Goal: Task Accomplishment & Management: Use online tool/utility

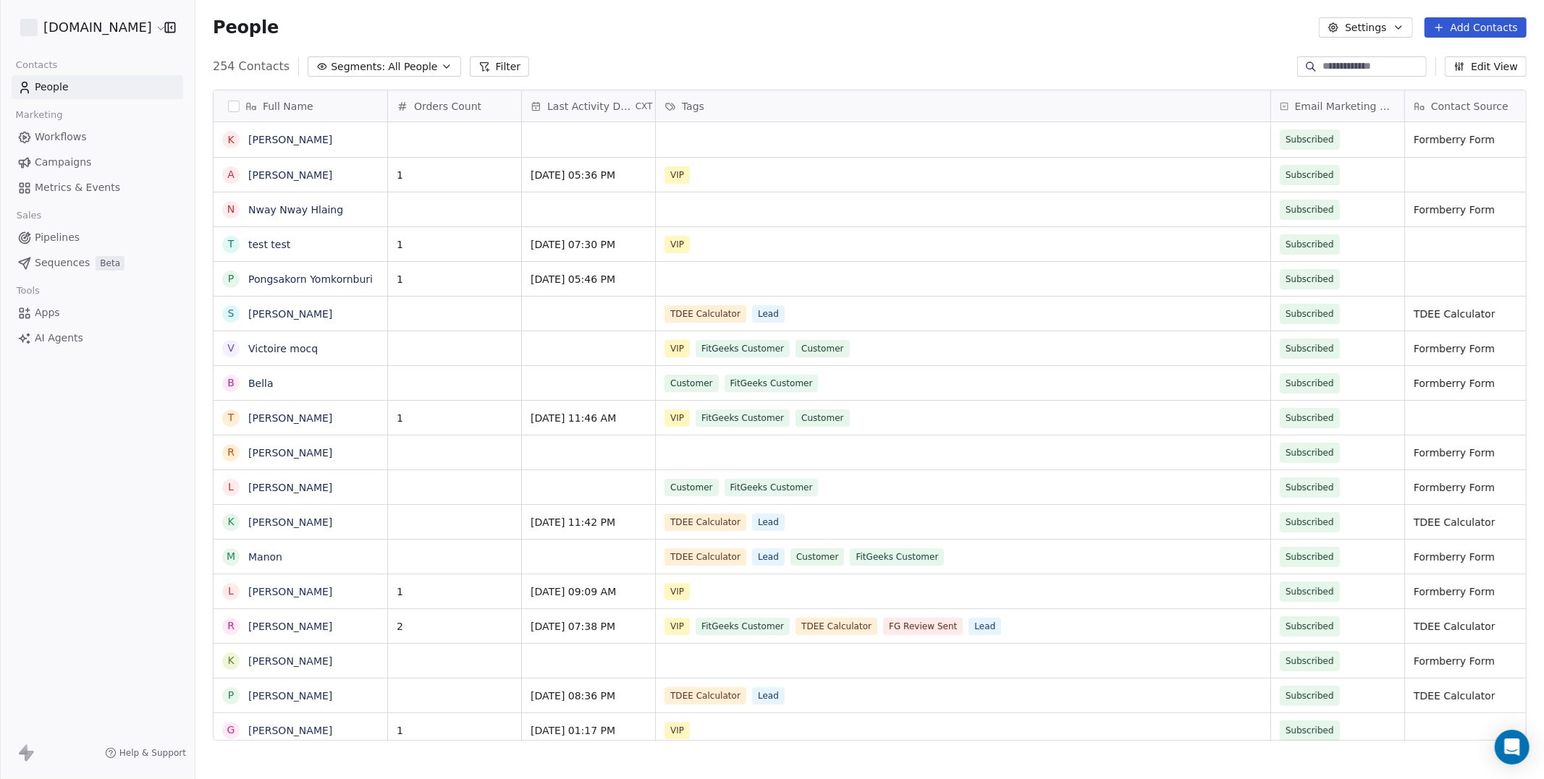
scroll to position [685, 1348]
click at [1514, 748] on icon "Open Intercom Messenger" at bounding box center [1511, 747] width 17 height 19
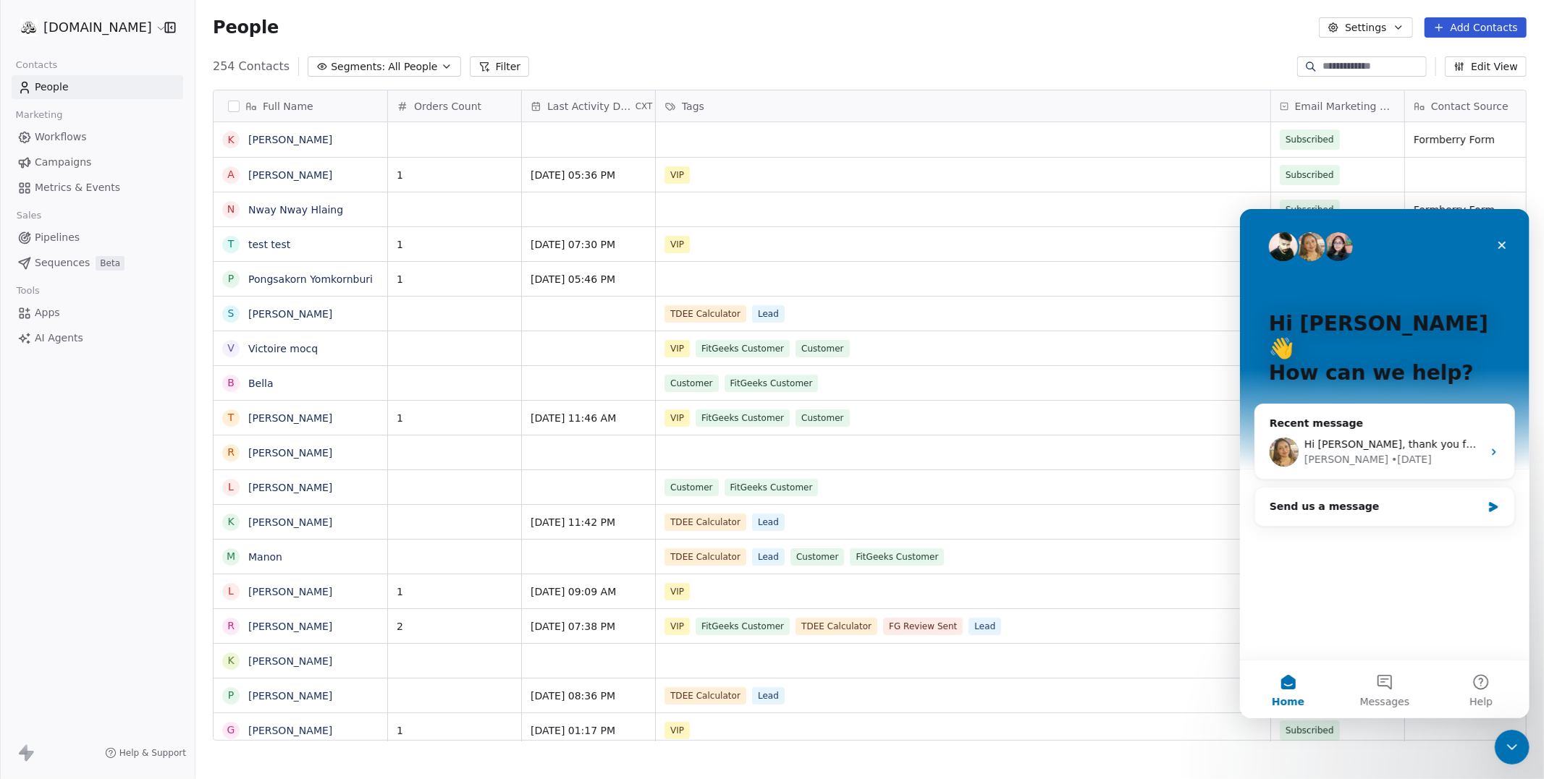
scroll to position [0, 0]
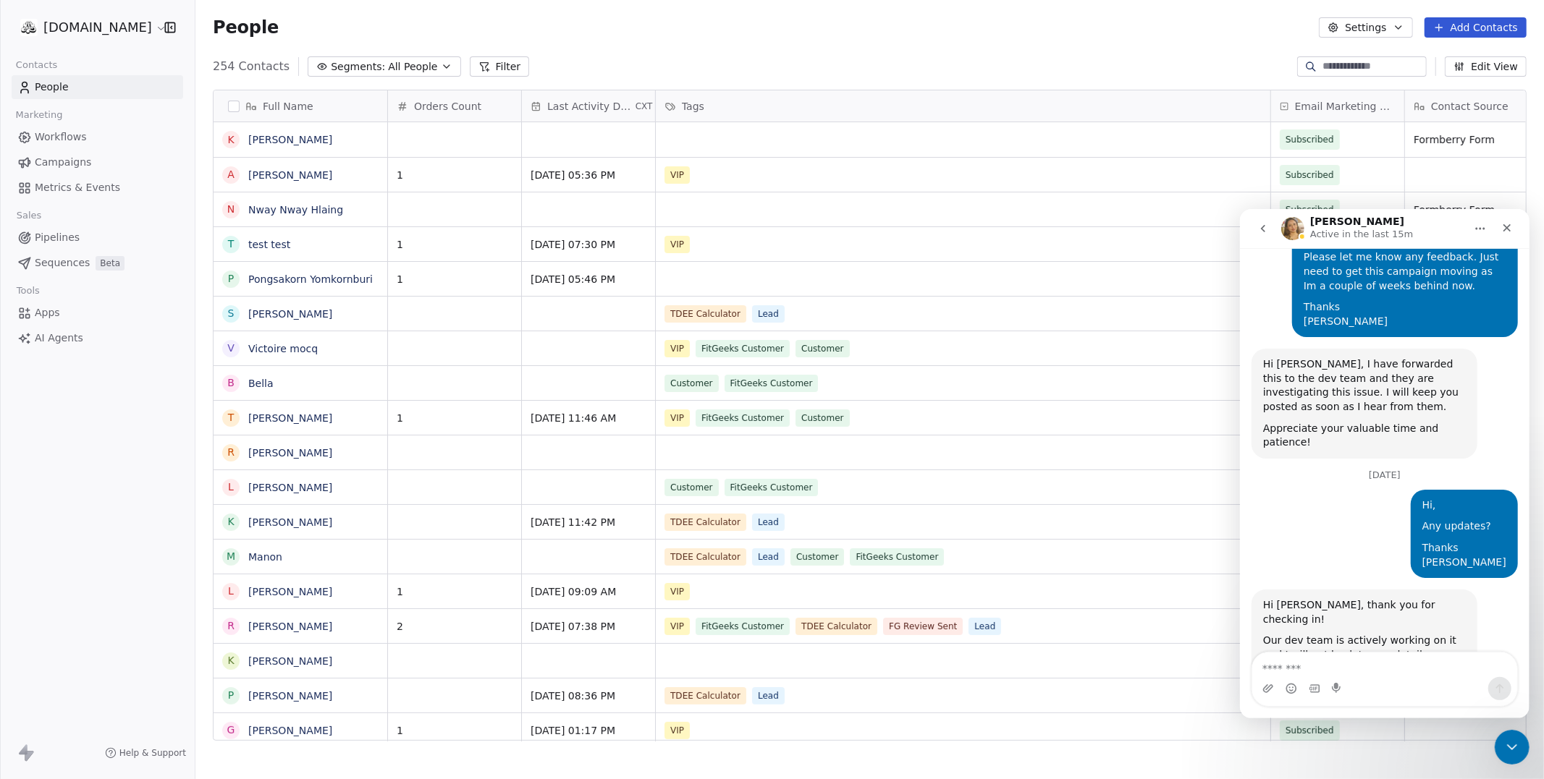
scroll to position [1270, 0]
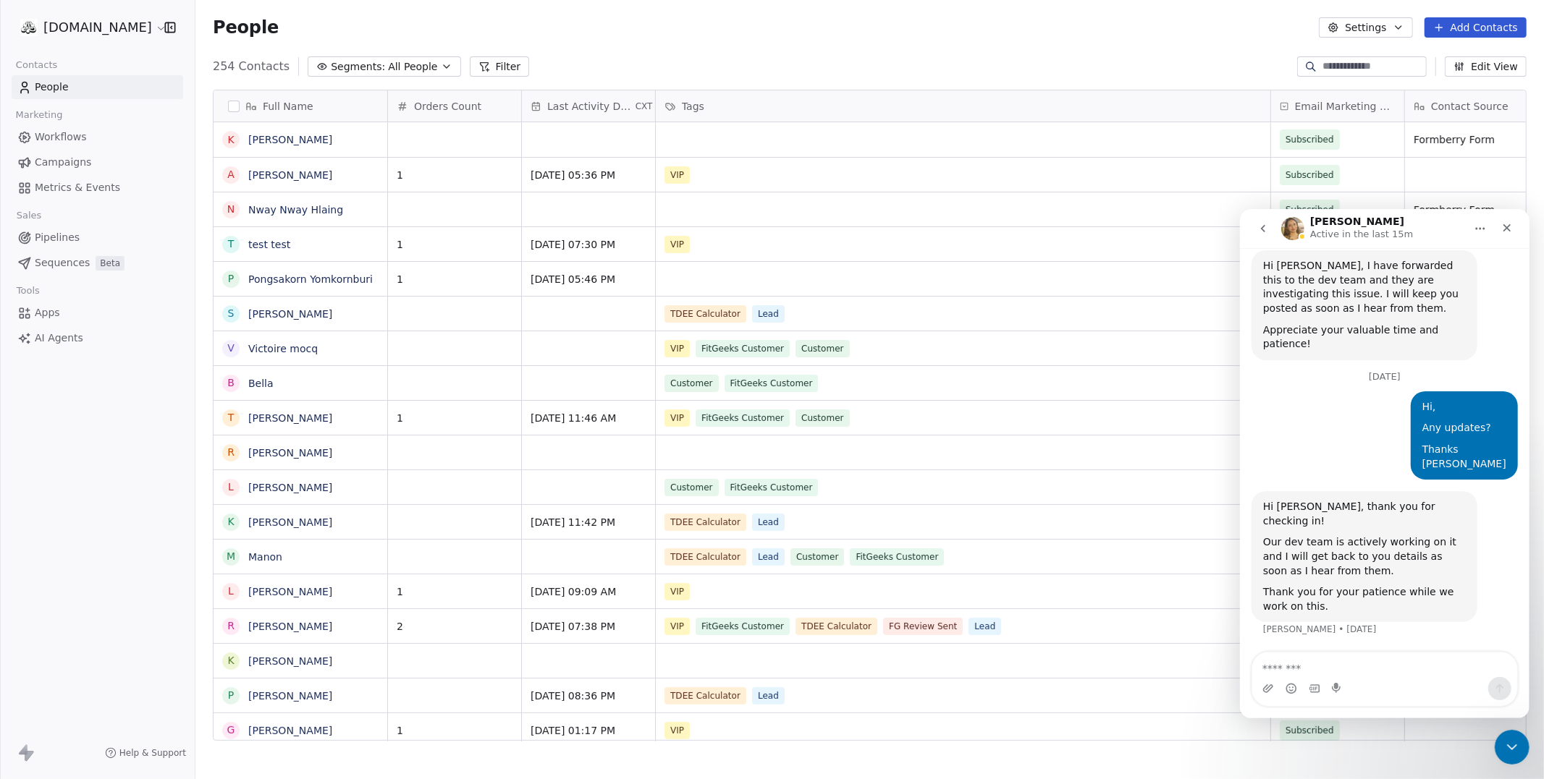
click at [1313, 674] on textarea "Message…" at bounding box center [1383, 664] width 265 height 25
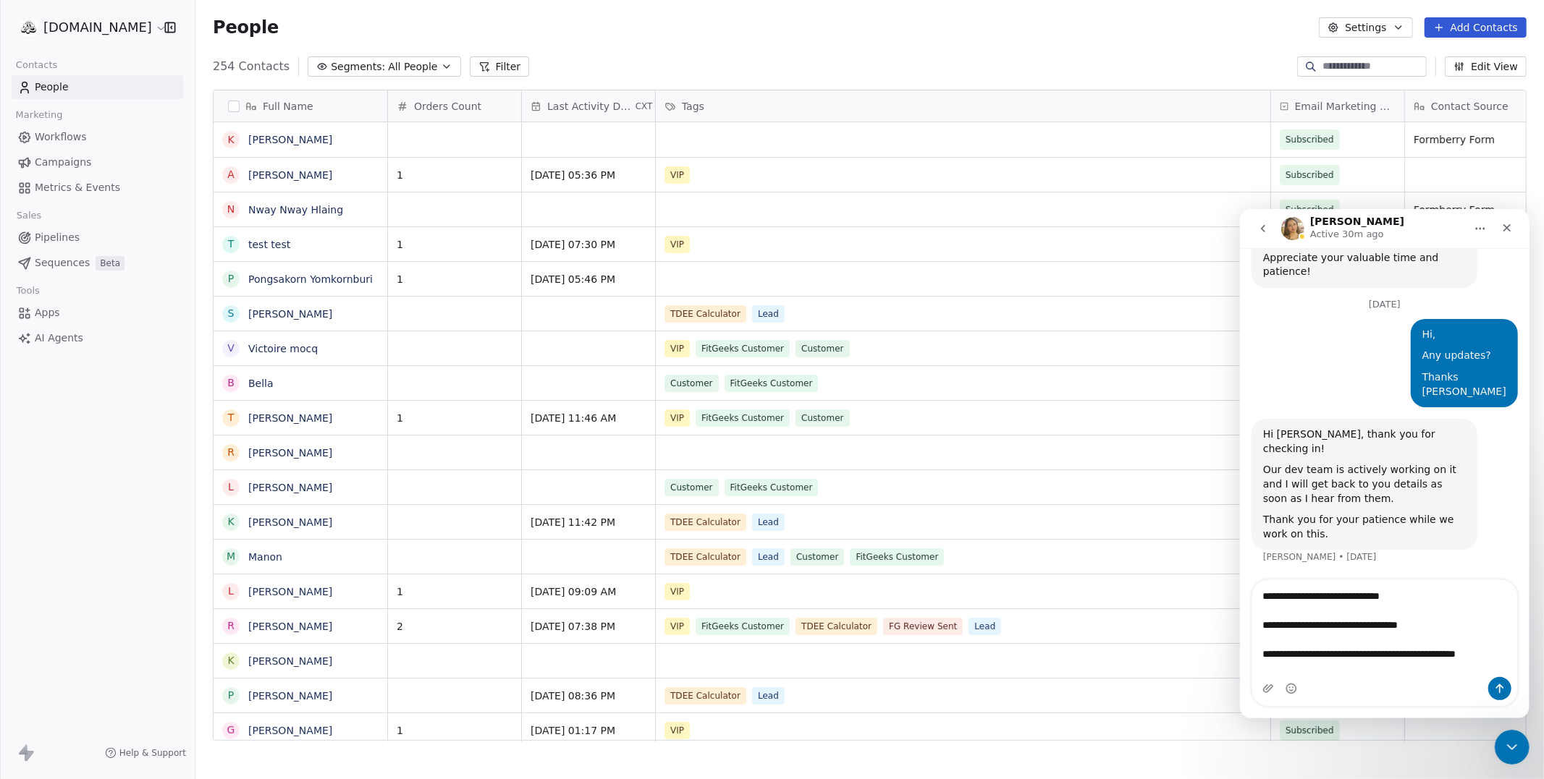
scroll to position [1342, 0]
type textarea "**********"
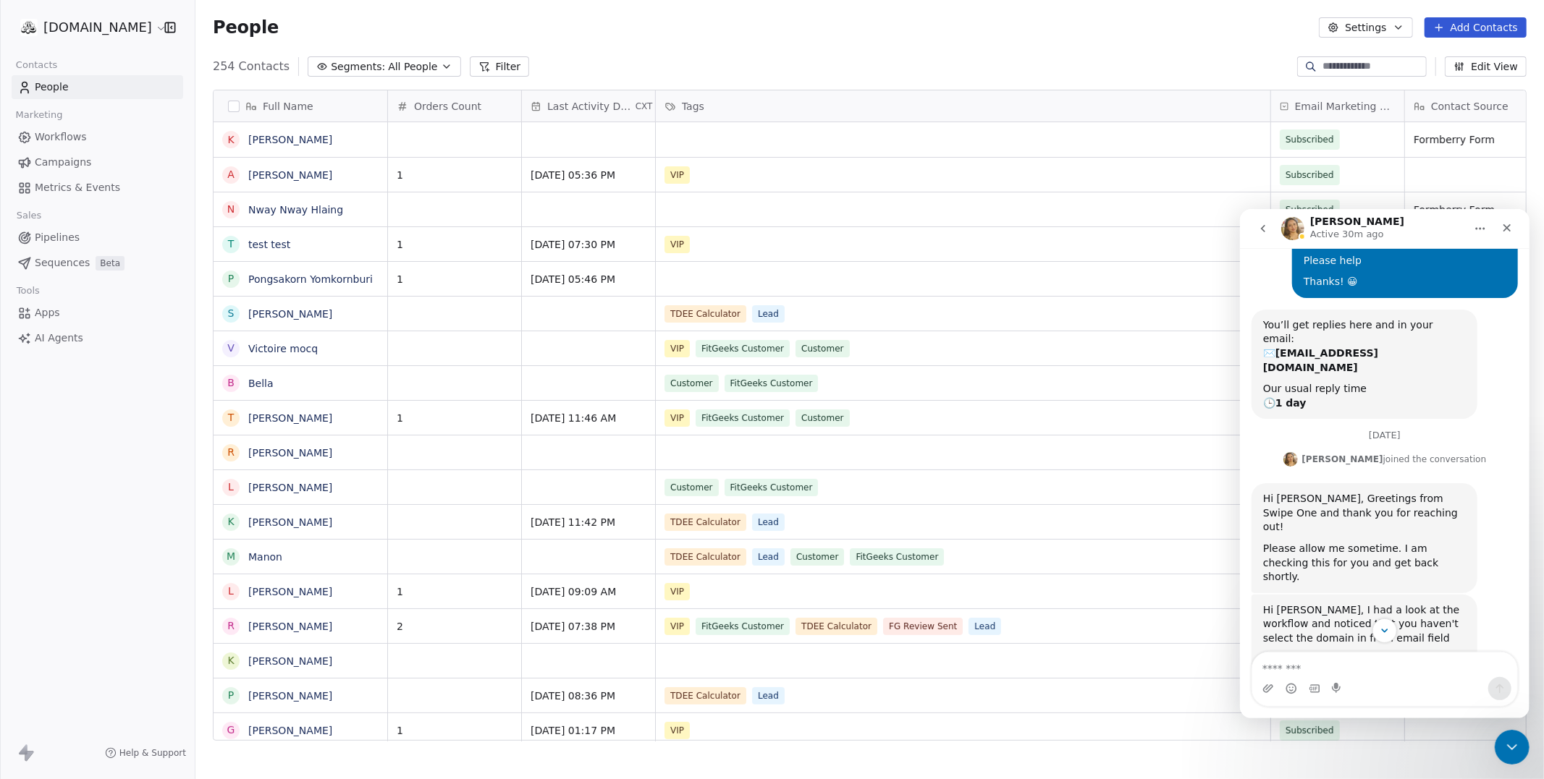
scroll to position [264, 0]
drag, startPoint x: 124, startPoint y: 458, endPoint x: 121, endPoint y: 441, distance: 16.9
click at [124, 458] on div "fitgeeks.co Contacts People Marketing Workflows Campaigns Metrics & Events Sale…" at bounding box center [97, 389] width 195 height 779
click at [67, 142] on span "Workflows" at bounding box center [61, 137] width 52 height 15
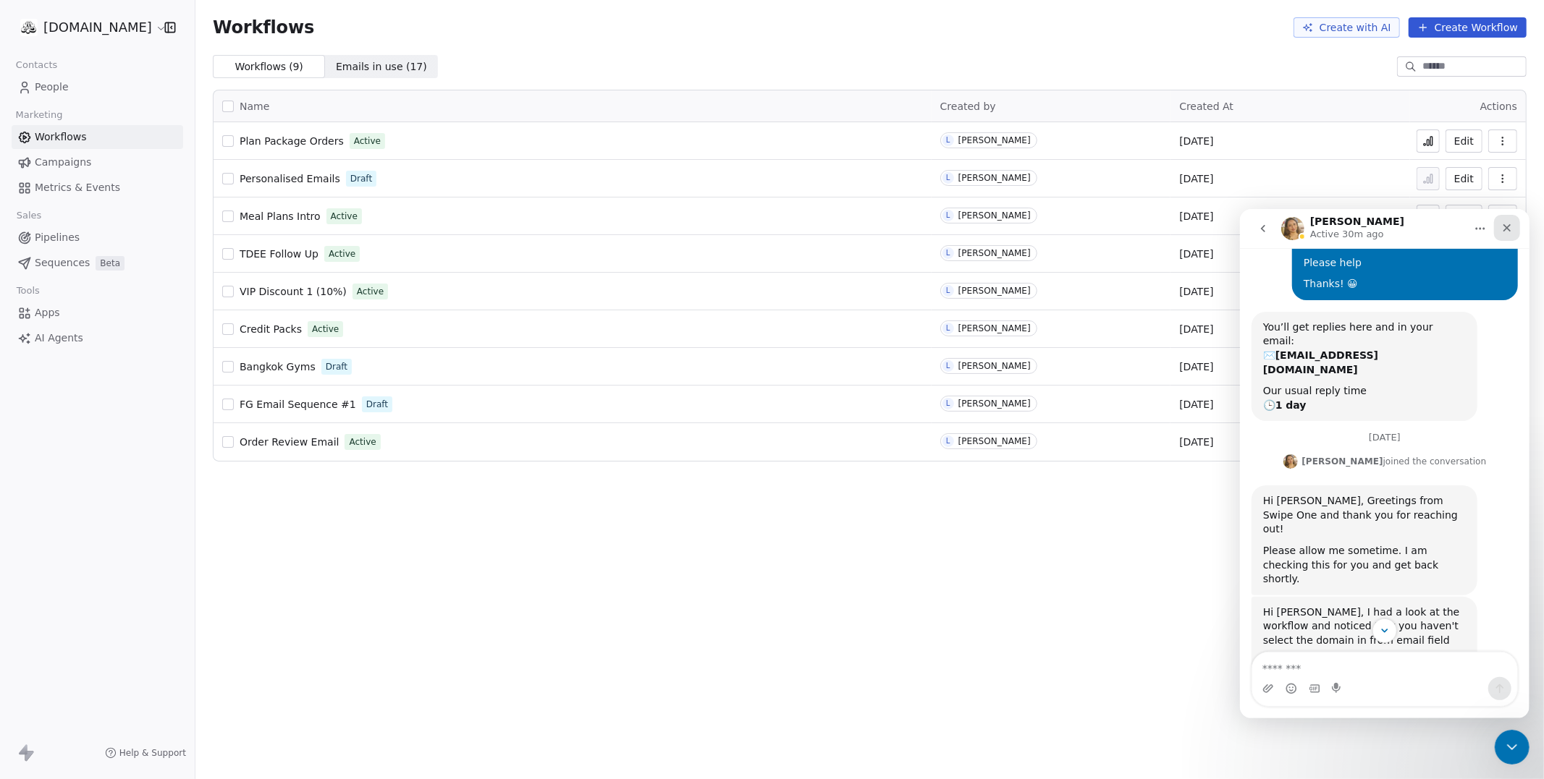
click at [1506, 224] on icon "Close" at bounding box center [1506, 227] width 12 height 12
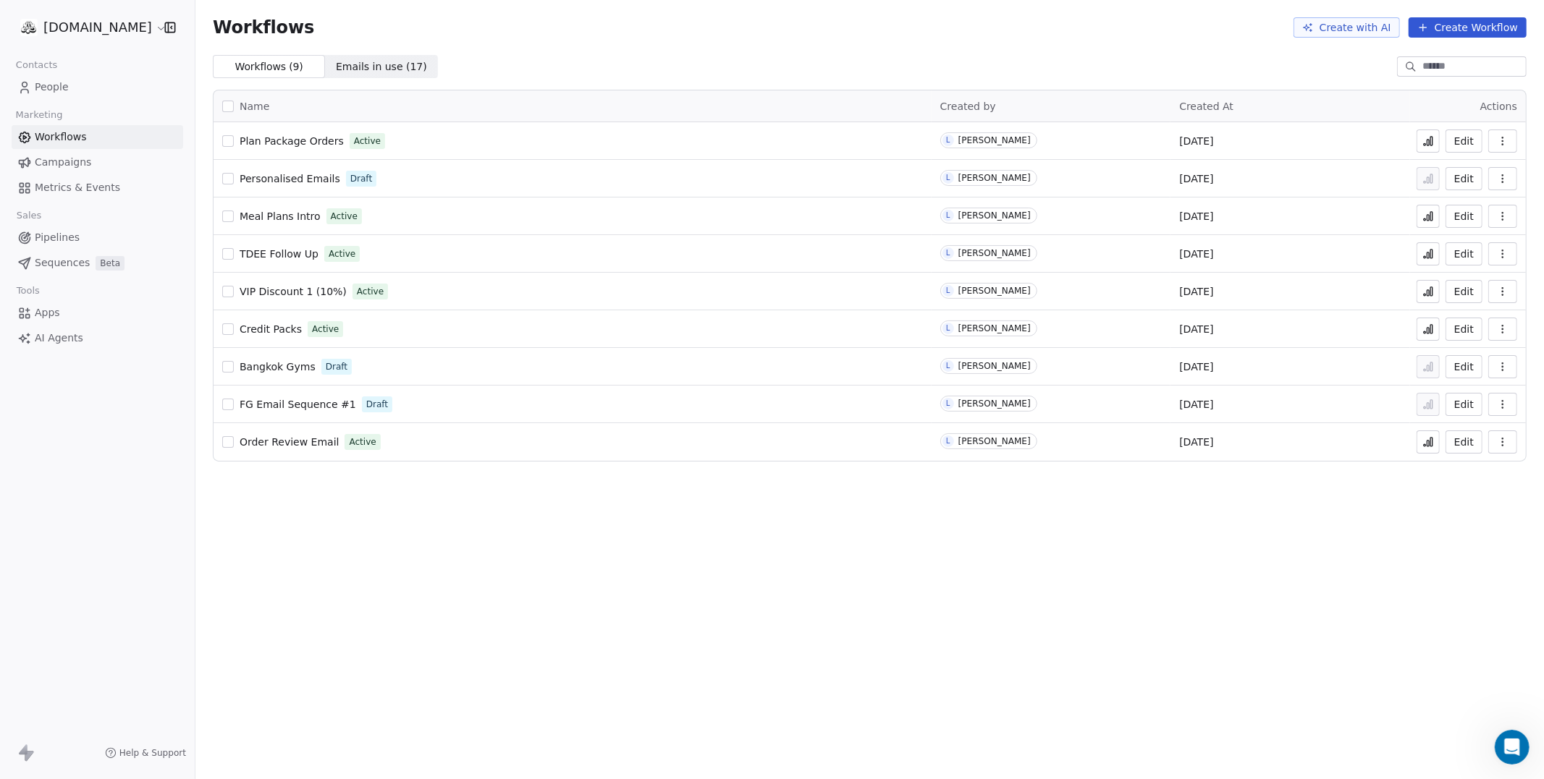
scroll to position [1395, 0]
click at [79, 22] on html "fitgeeks.co Contacts People Marketing Workflows Campaigns Metrics & Events Sale…" at bounding box center [772, 444] width 1544 height 888
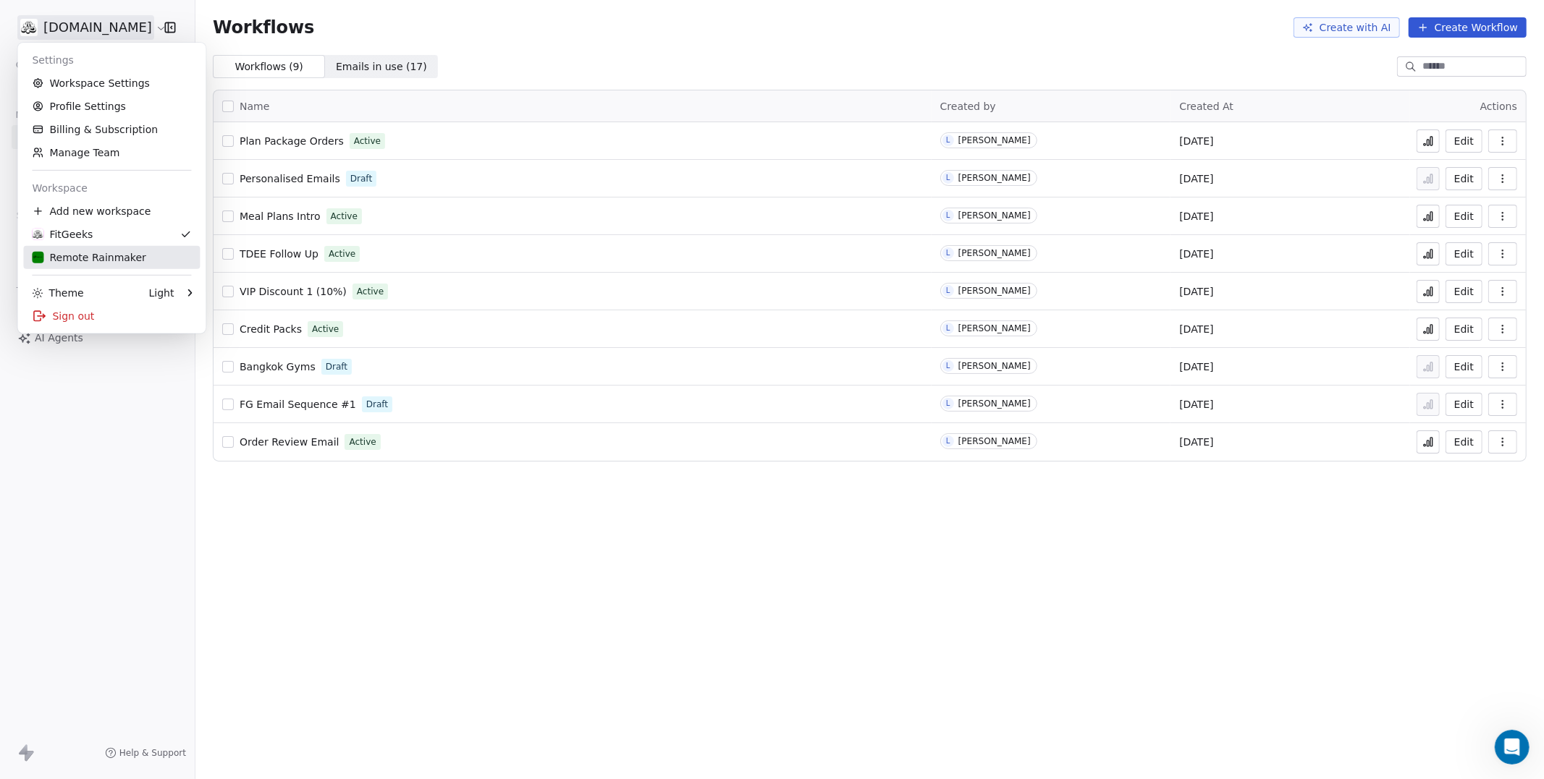
click at [109, 265] on link "Remote Rainmaker" at bounding box center [111, 257] width 177 height 23
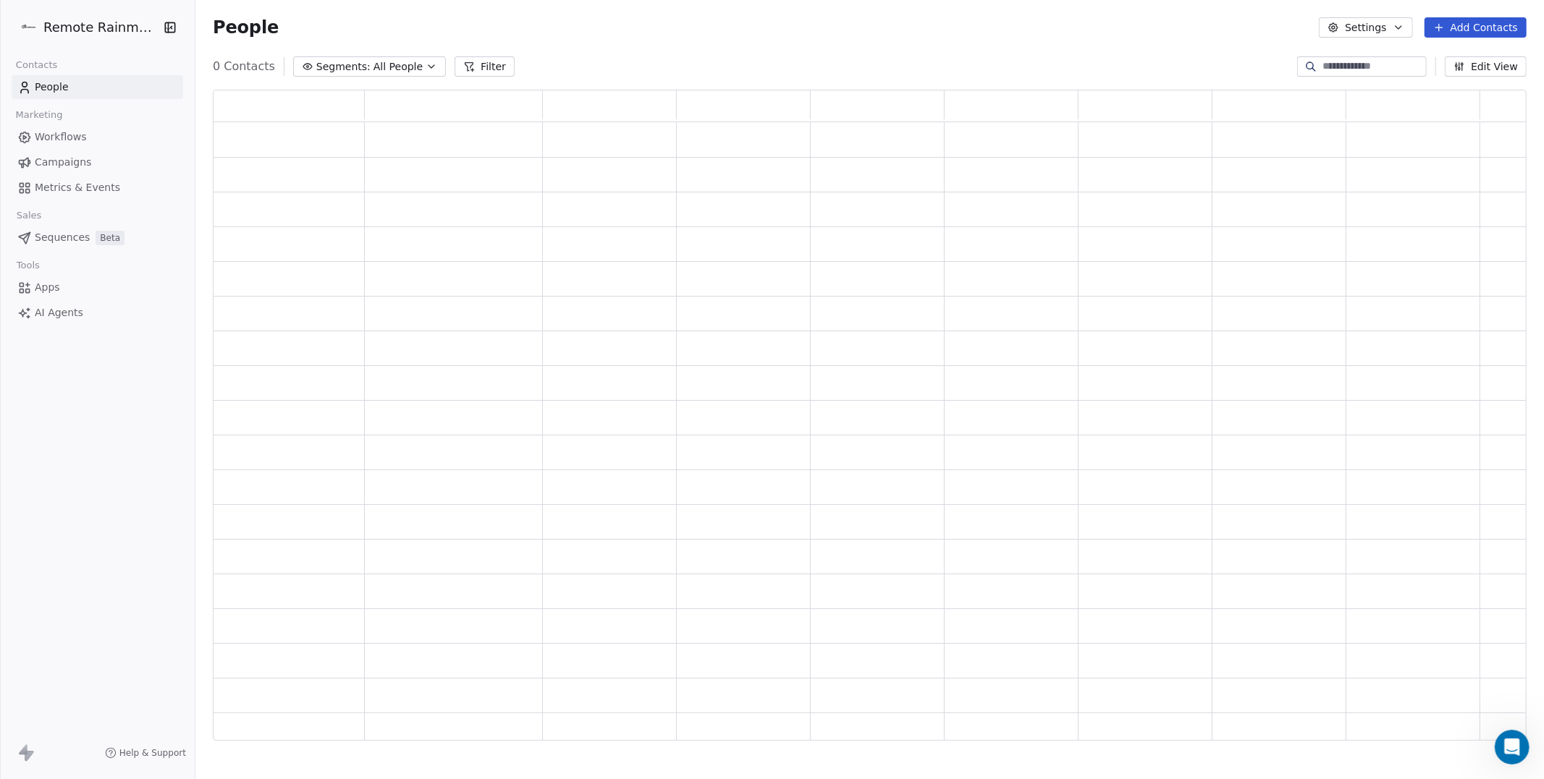
scroll to position [652, 1314]
click at [64, 138] on span "Workflows" at bounding box center [61, 137] width 52 height 15
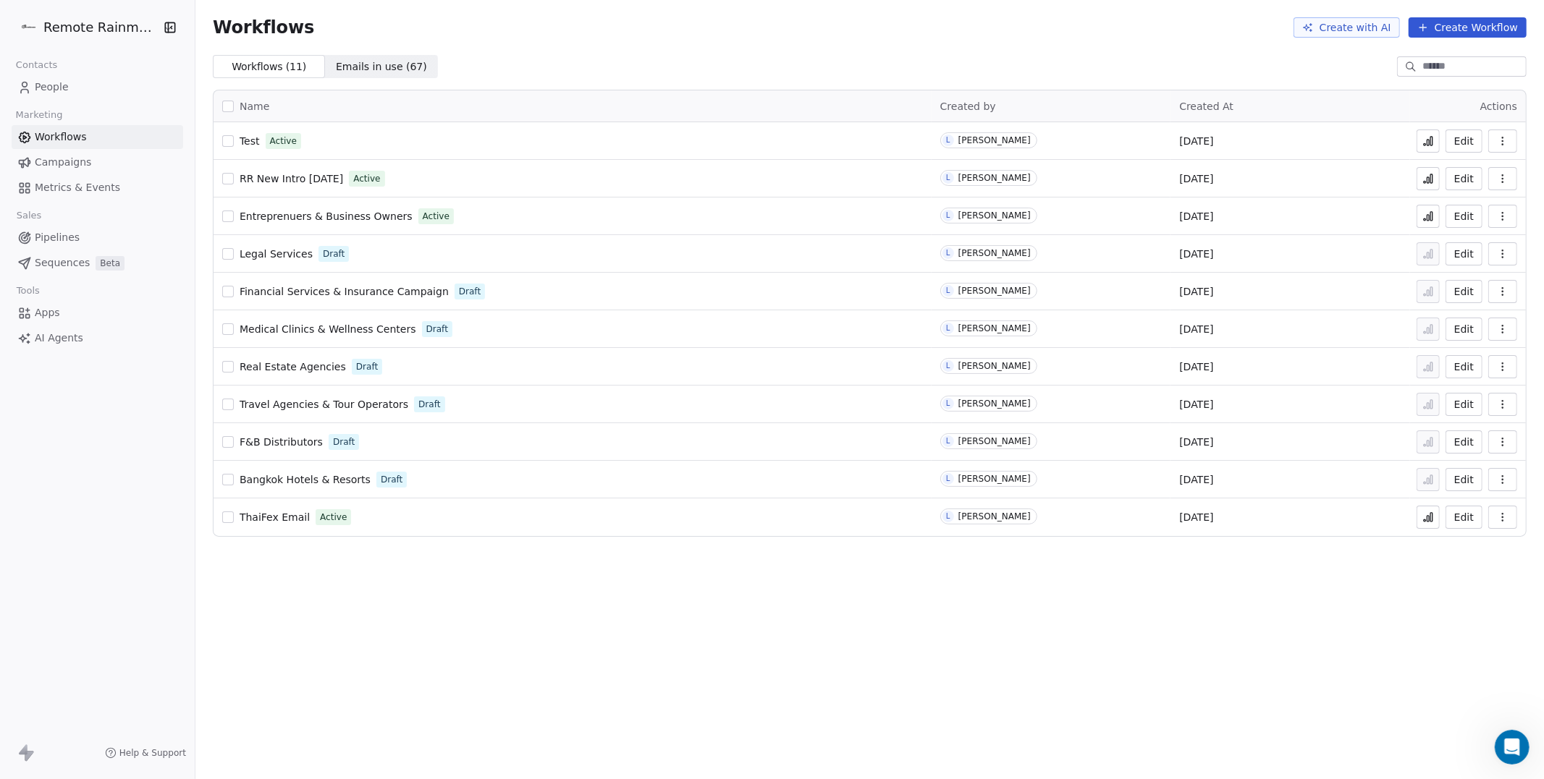
click at [1425, 177] on icon at bounding box center [1428, 179] width 12 height 12
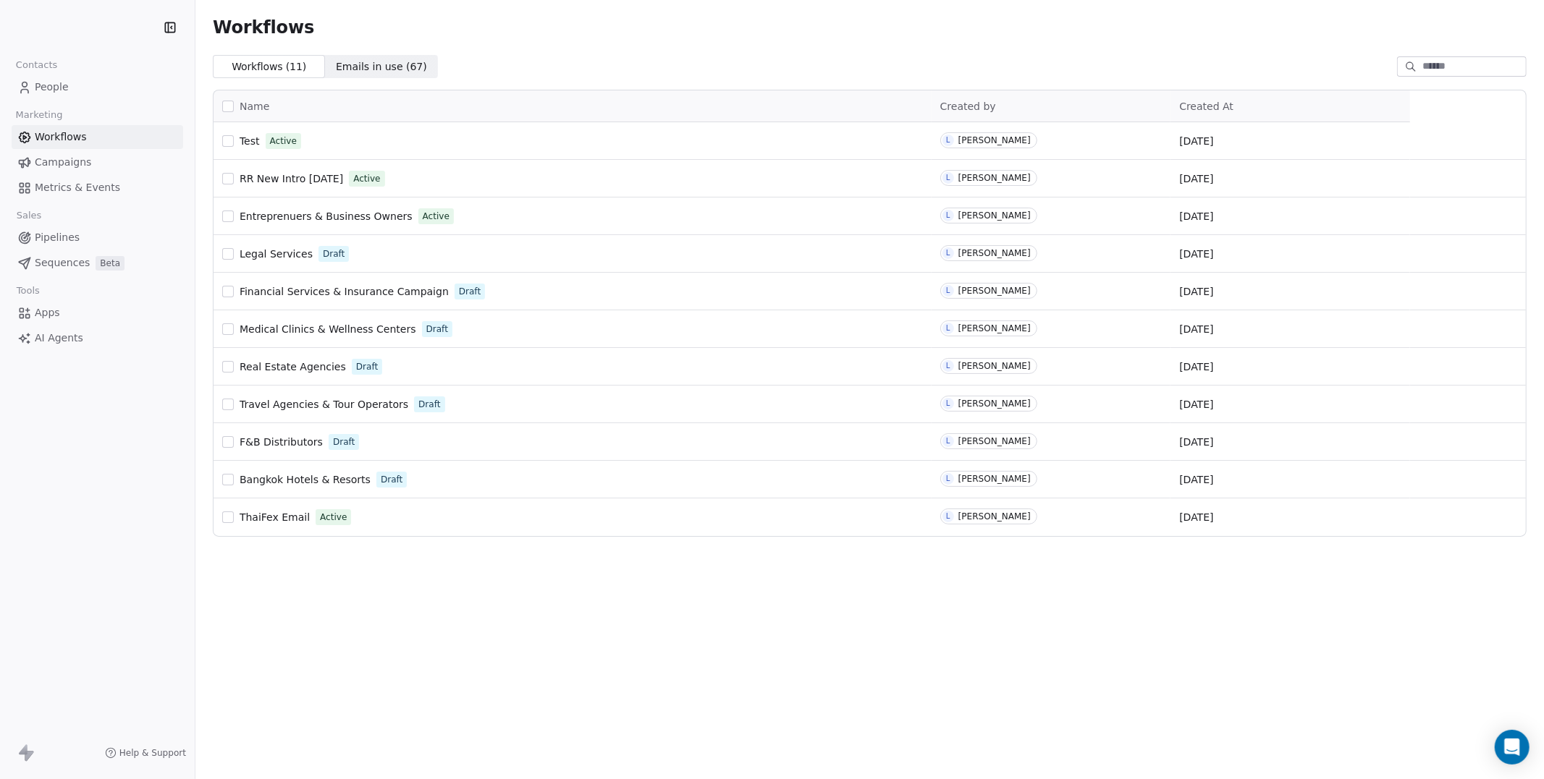
click at [64, 268] on span "Sequences" at bounding box center [62, 262] width 55 height 15
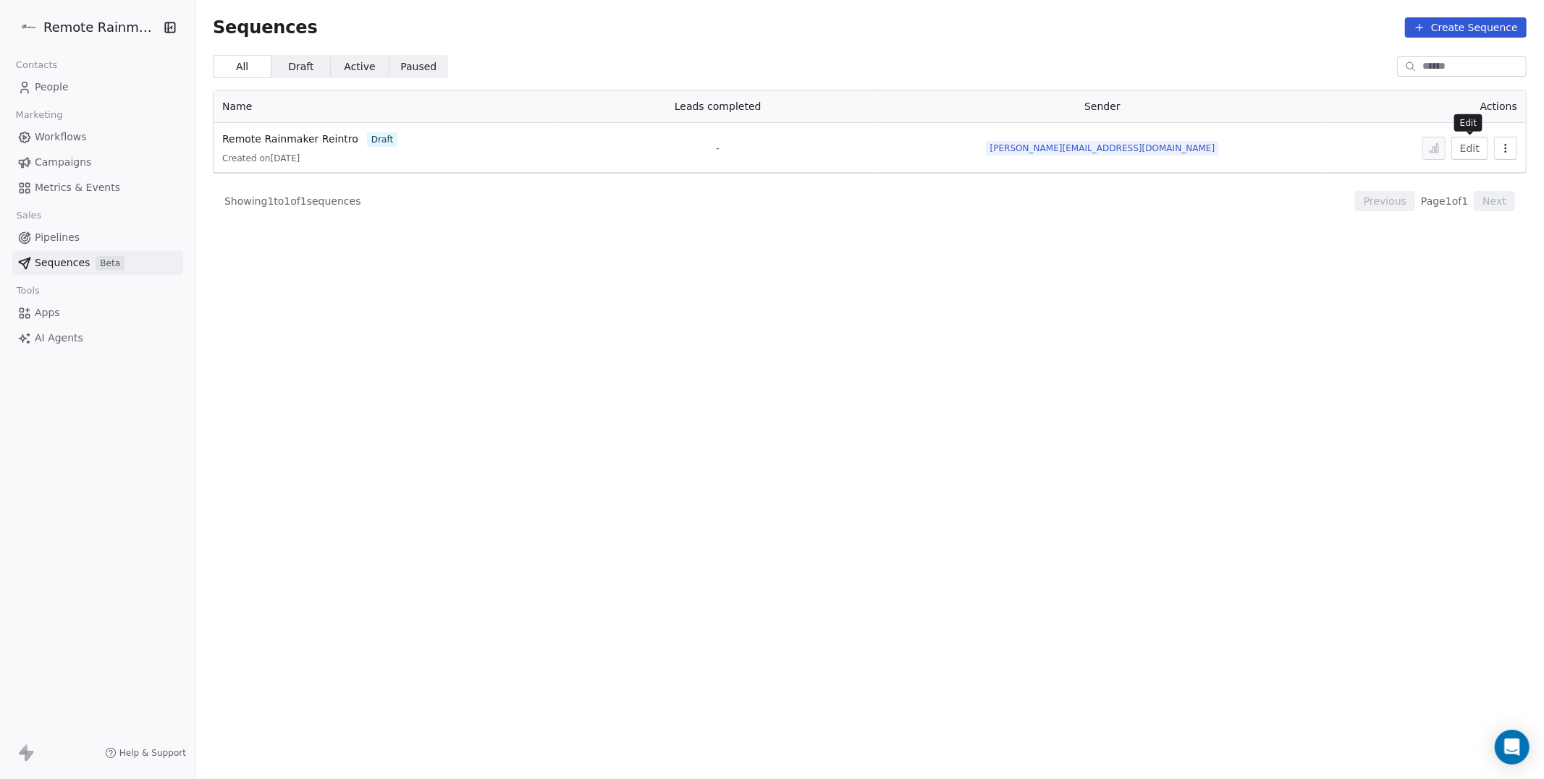
click at [1470, 148] on button "Edit" at bounding box center [1469, 148] width 37 height 23
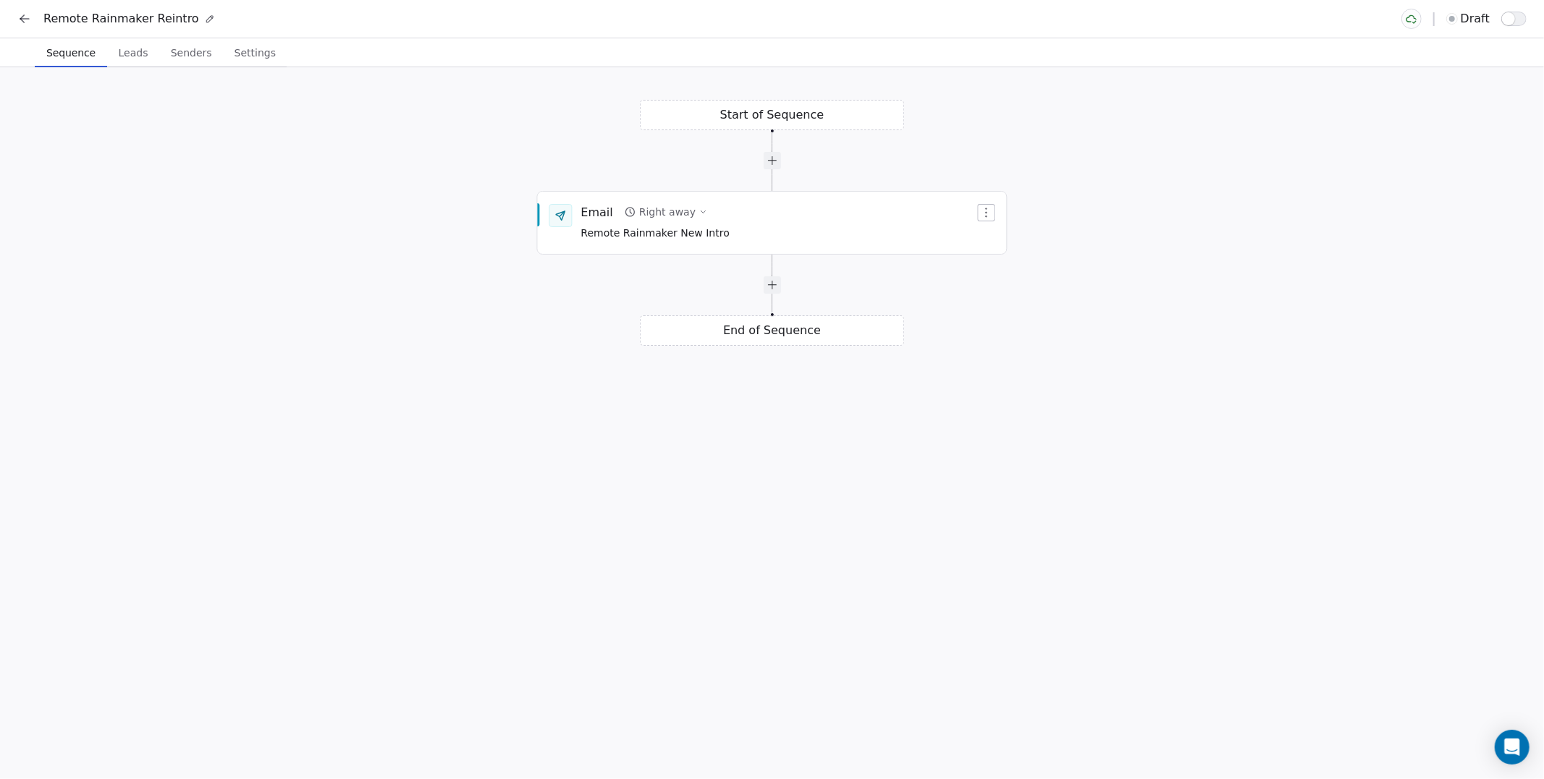
click at [147, 52] on span "Leads" at bounding box center [133, 53] width 41 height 20
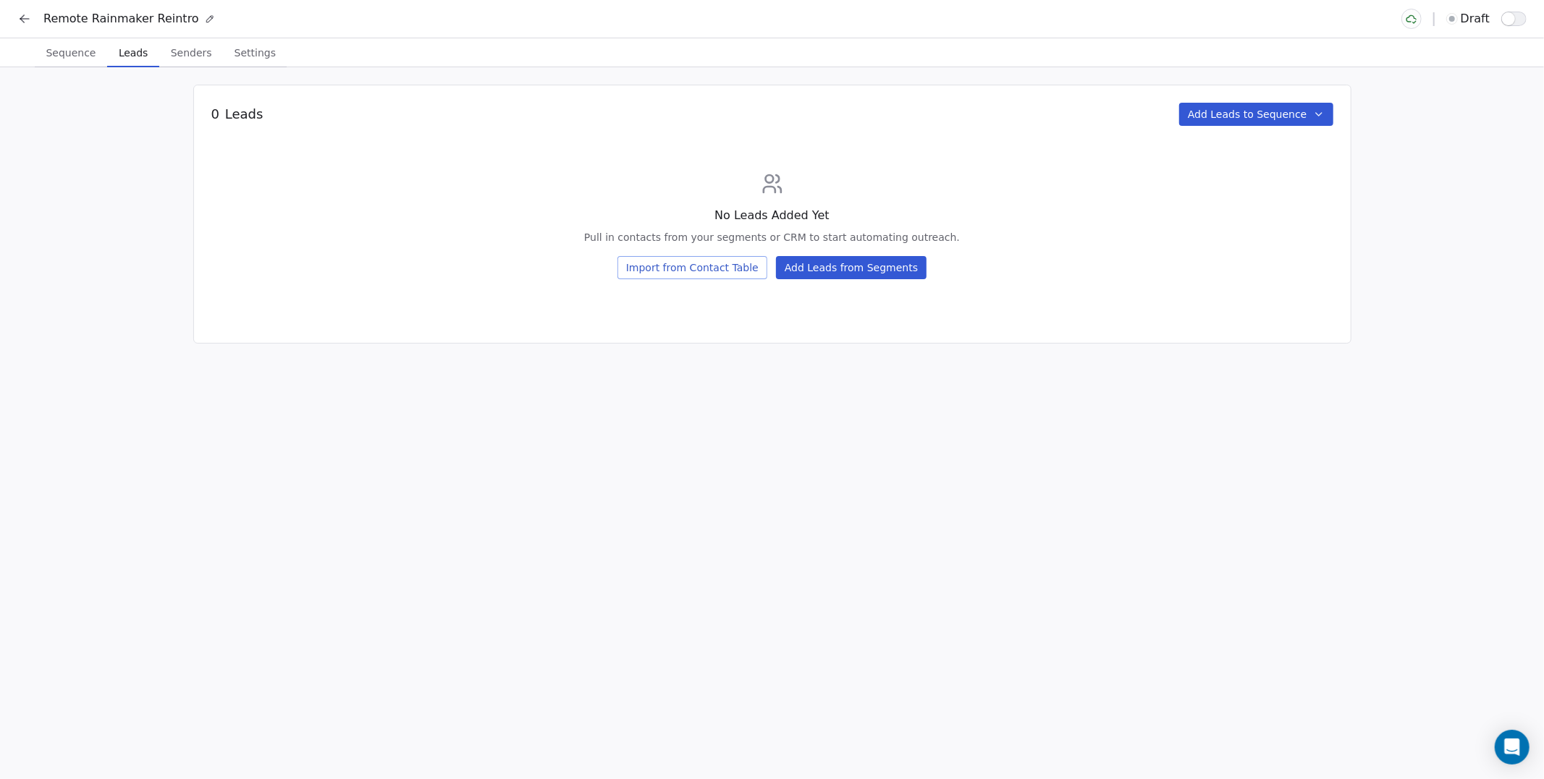
click at [201, 59] on span "Senders" at bounding box center [191, 53] width 53 height 20
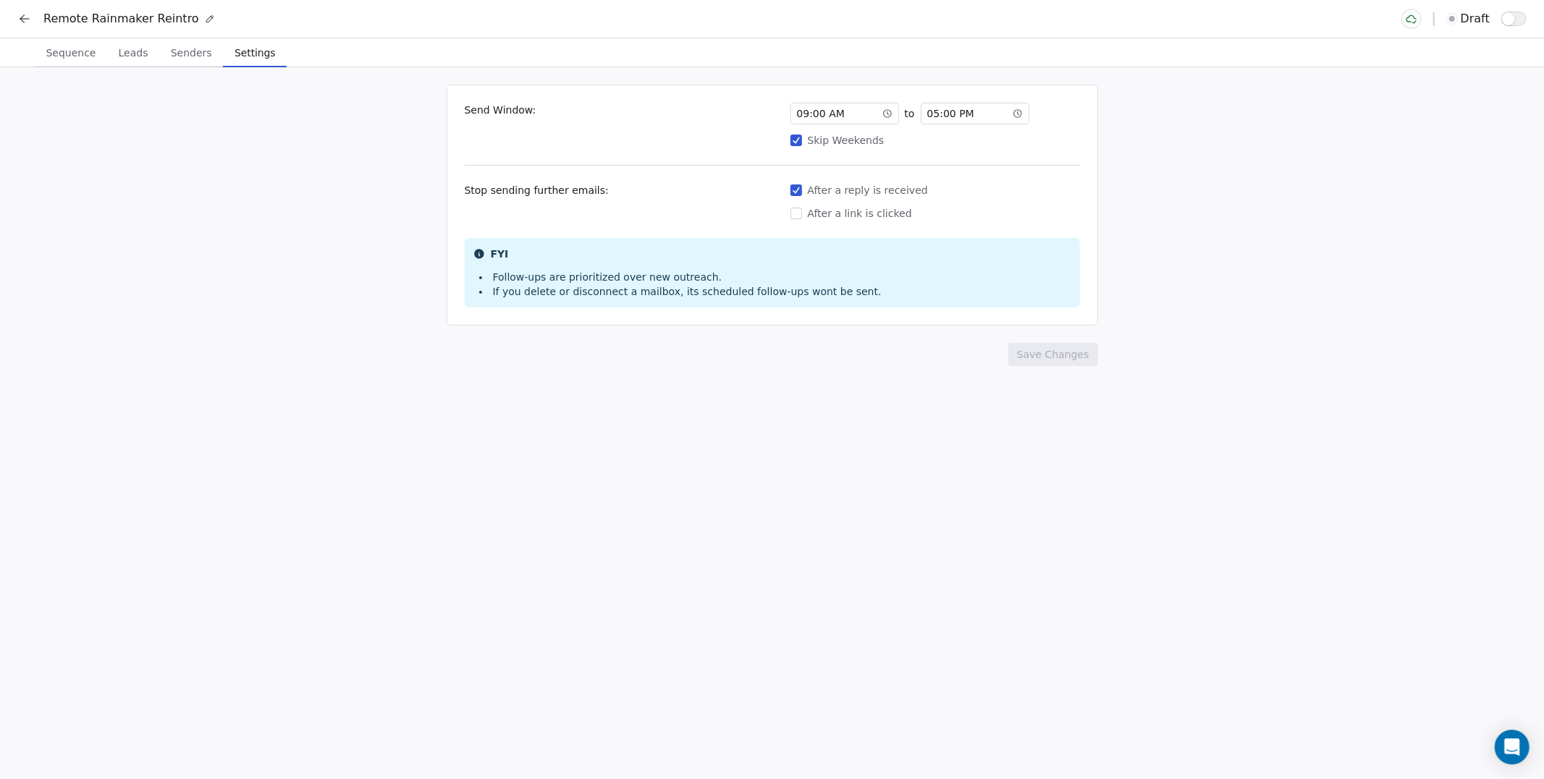
click at [265, 54] on span "Settings" at bounding box center [255, 53] width 52 height 20
click at [63, 48] on span "Sequence" at bounding box center [71, 53] width 62 height 20
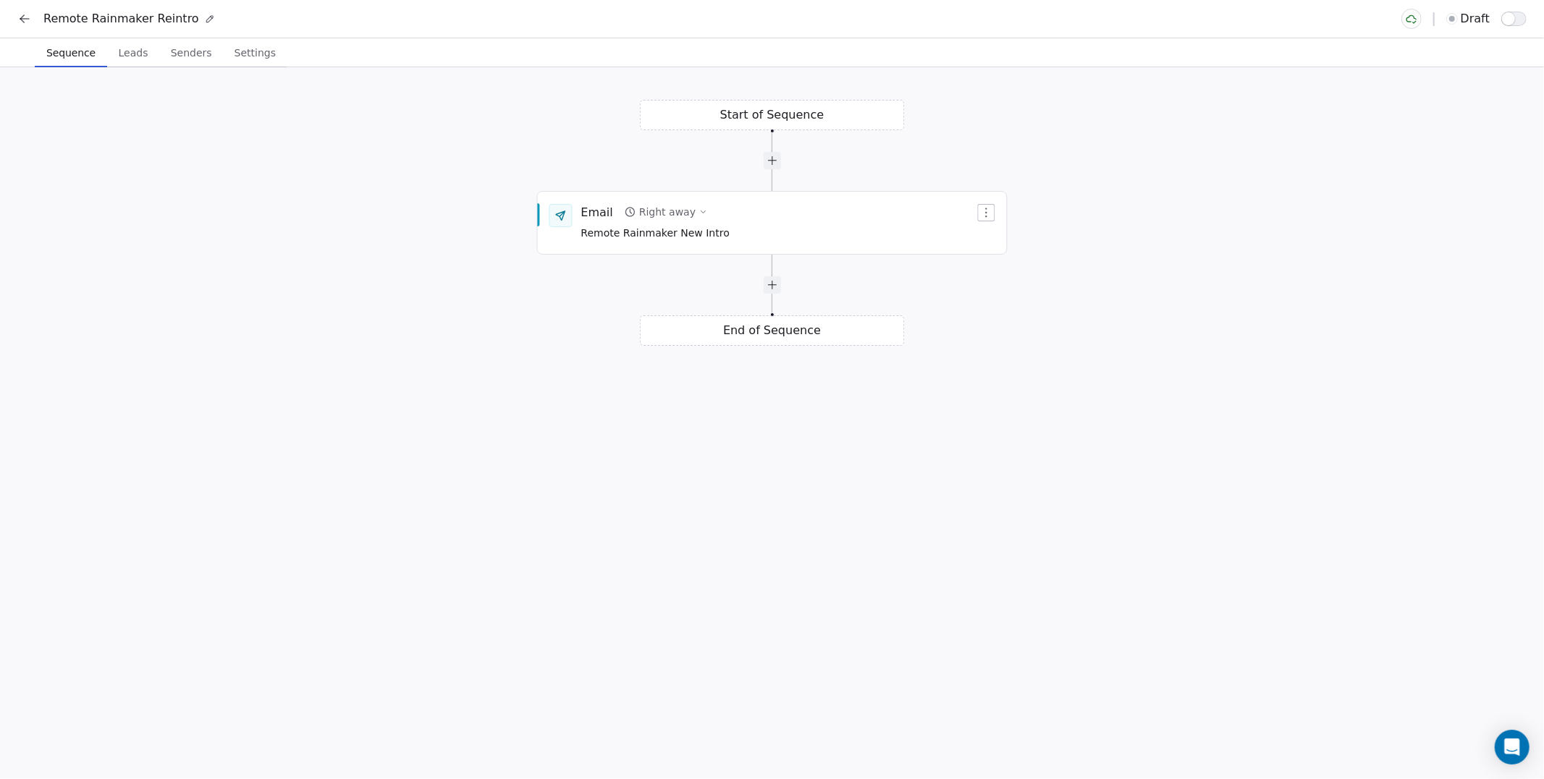
click at [20, 16] on icon at bounding box center [24, 19] width 14 height 14
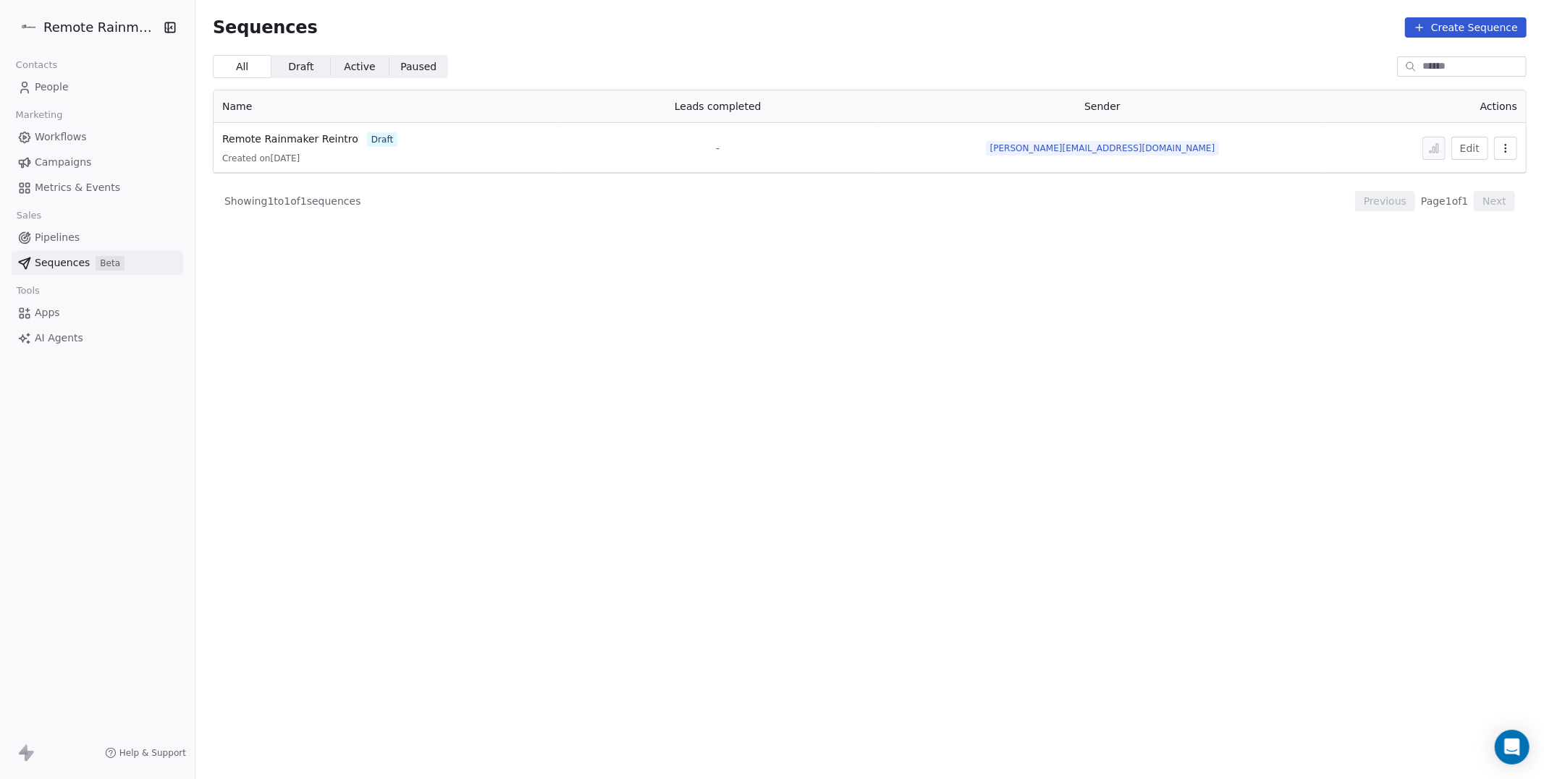
click at [46, 234] on span "Pipelines" at bounding box center [57, 237] width 45 height 15
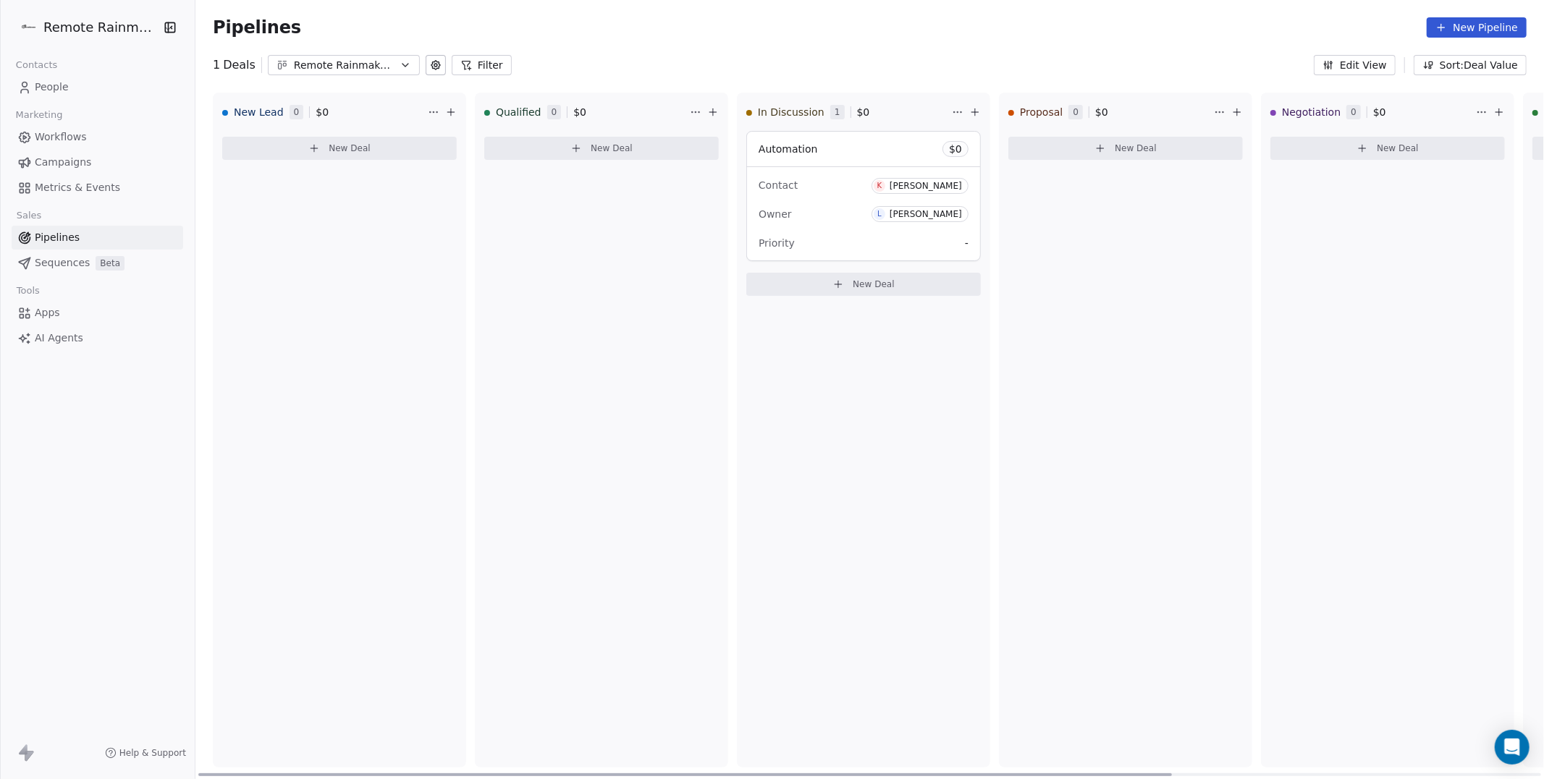
click at [844, 203] on div "Owner [PERSON_NAME]" at bounding box center [863, 214] width 210 height 23
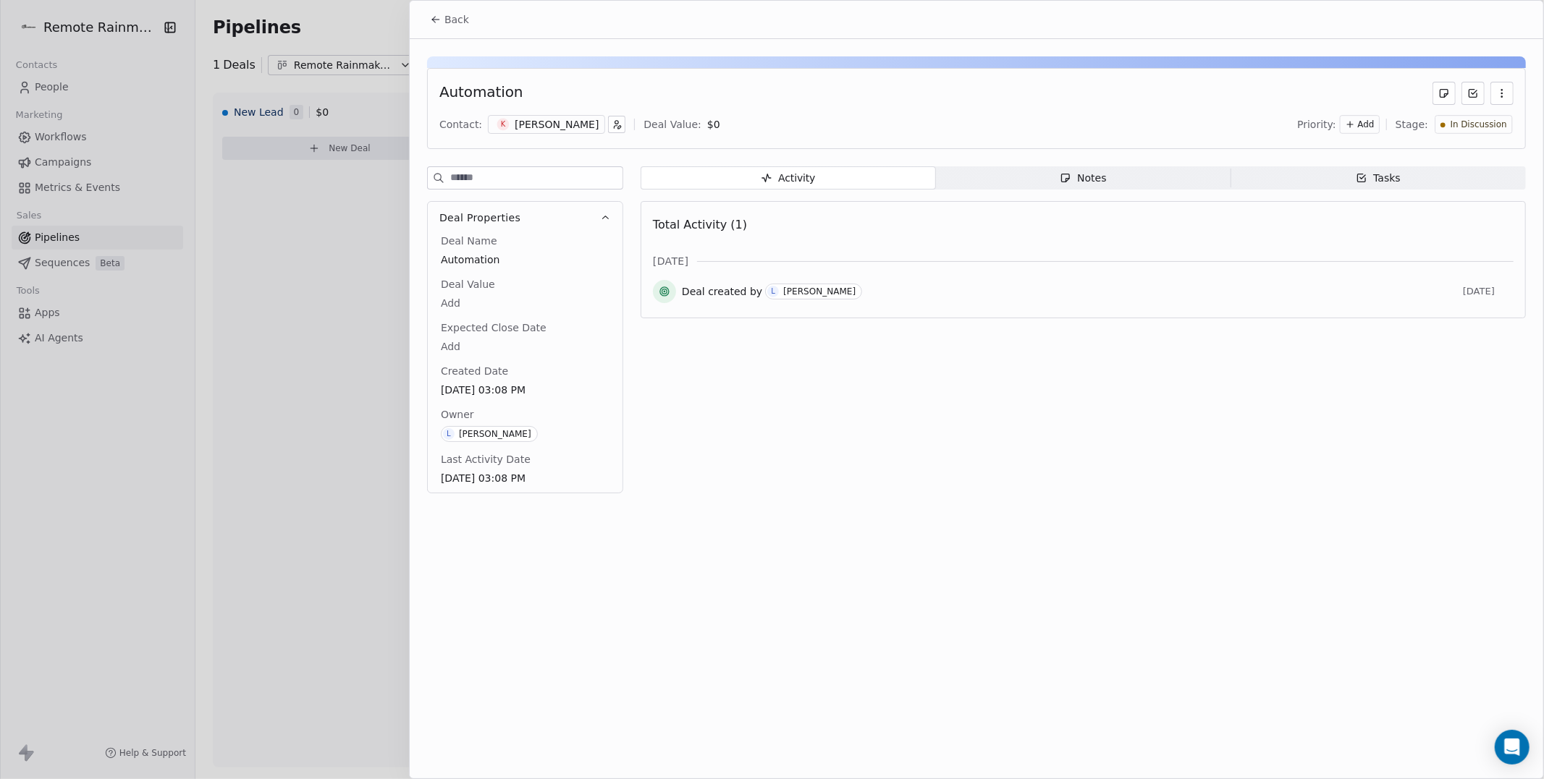
click at [310, 518] on div at bounding box center [772, 389] width 1544 height 779
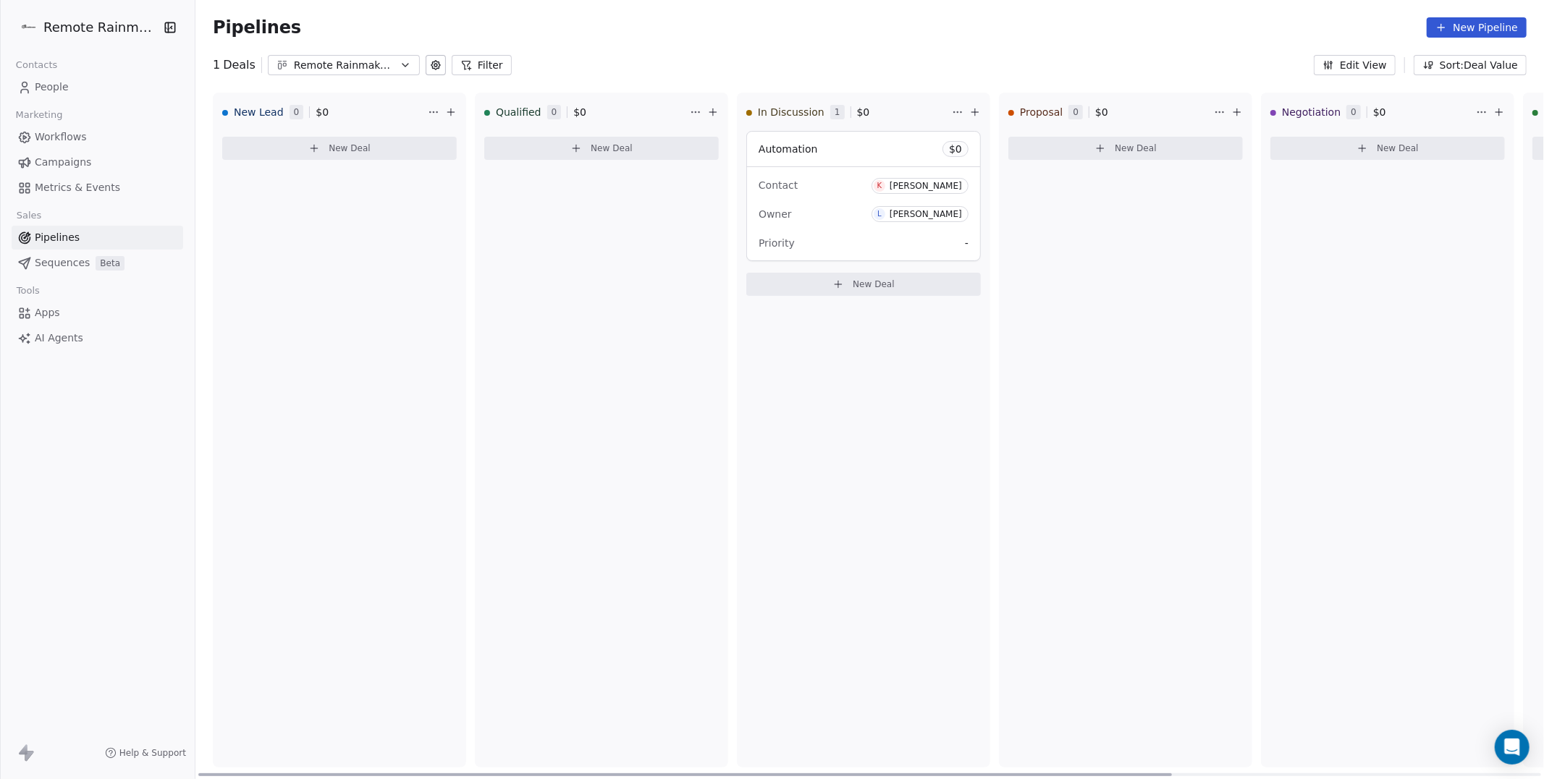
click at [943, 187] on div "[PERSON_NAME]" at bounding box center [925, 186] width 72 height 10
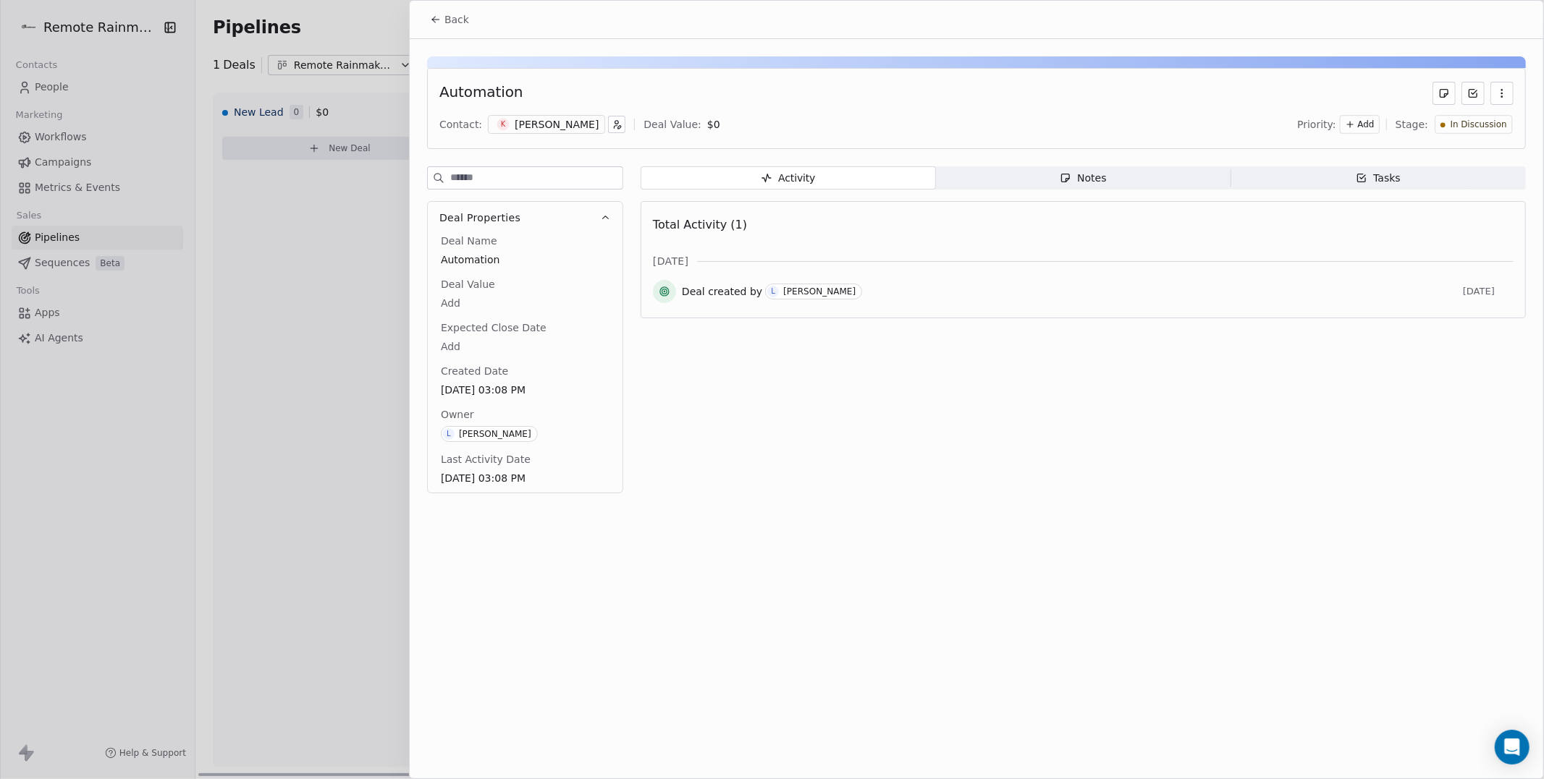
click at [573, 122] on div "[PERSON_NAME]" at bounding box center [557, 124] width 84 height 14
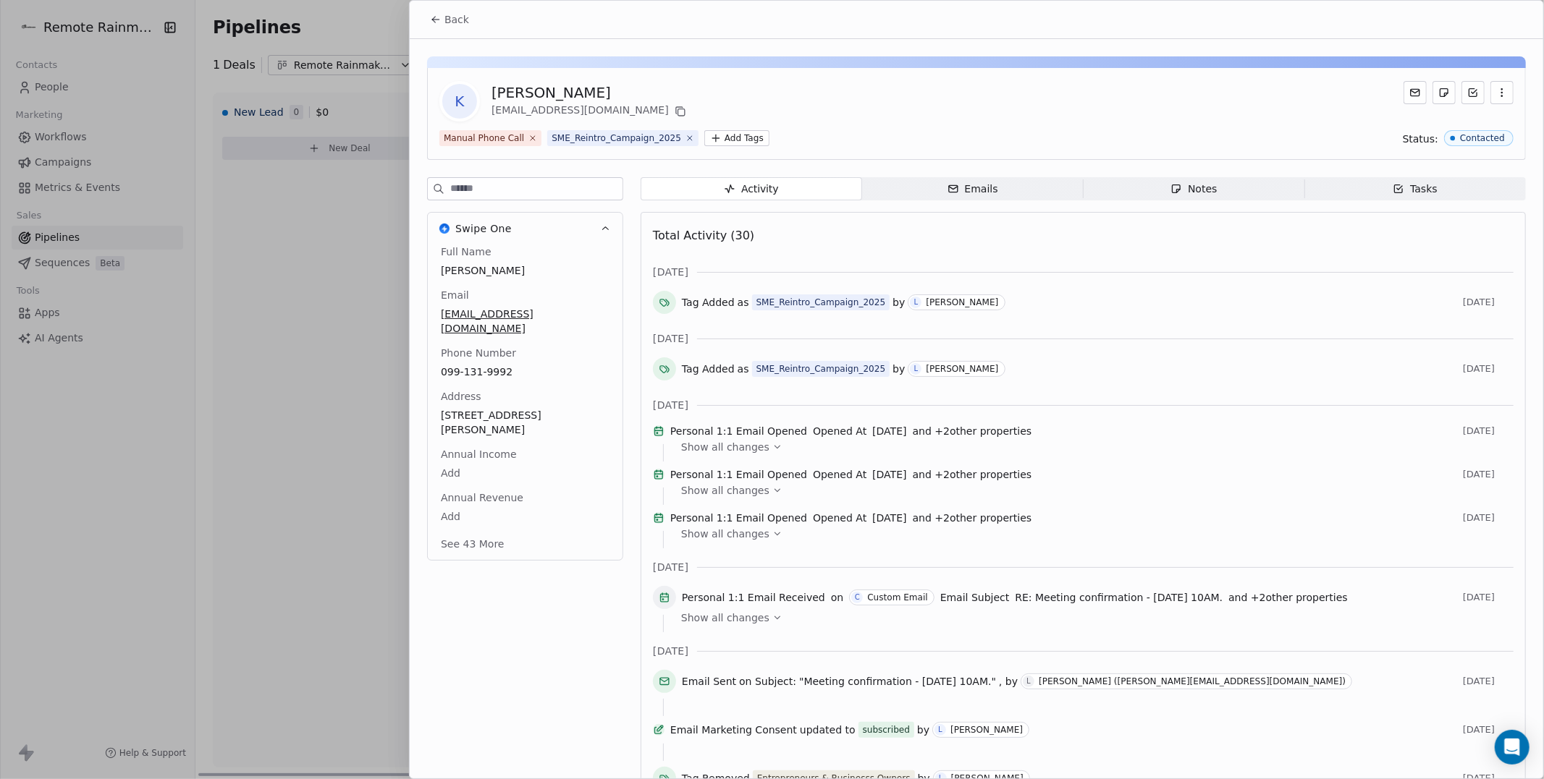
click at [973, 184] on div "Emails" at bounding box center [972, 189] width 51 height 15
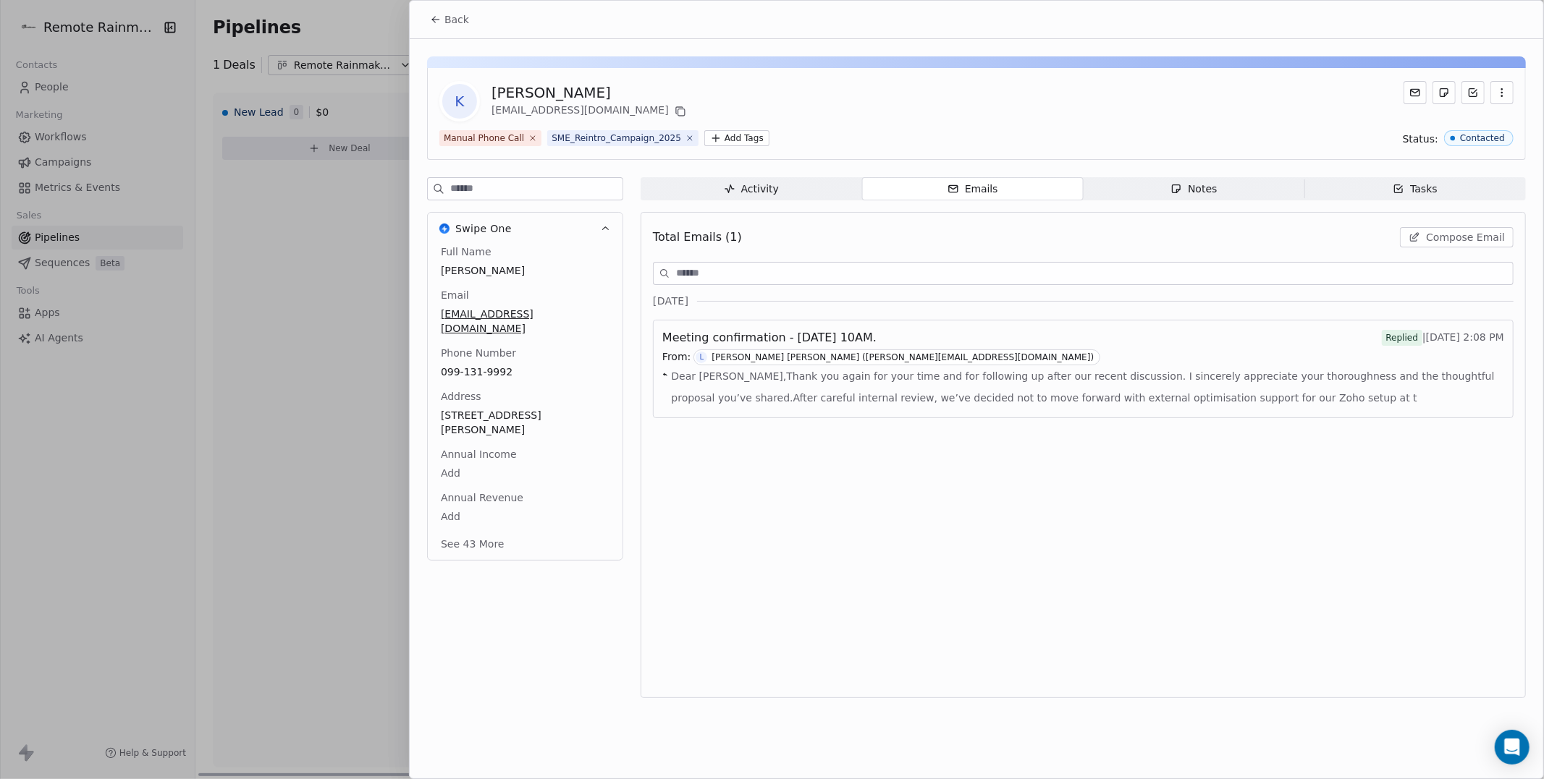
click at [1386, 338] on div "Replied" at bounding box center [1402, 338] width 32 height 14
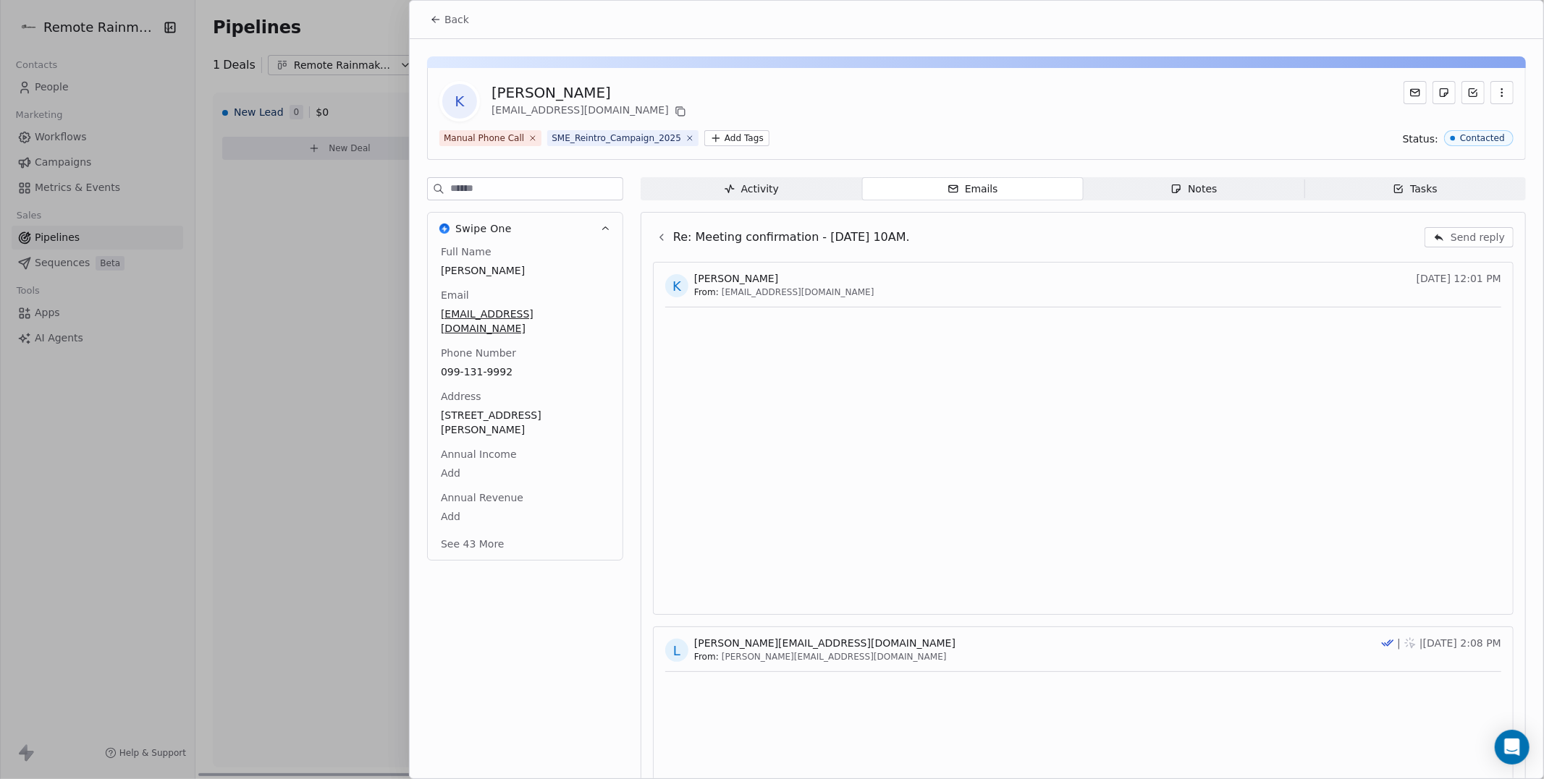
drag, startPoint x: 696, startPoint y: 276, endPoint x: 785, endPoint y: 277, distance: 89.0
click at [785, 277] on div "[PERSON_NAME]" at bounding box center [784, 278] width 180 height 14
copy span "[PERSON_NAME]"
click at [1471, 236] on span "Send reply" at bounding box center [1477, 237] width 54 height 14
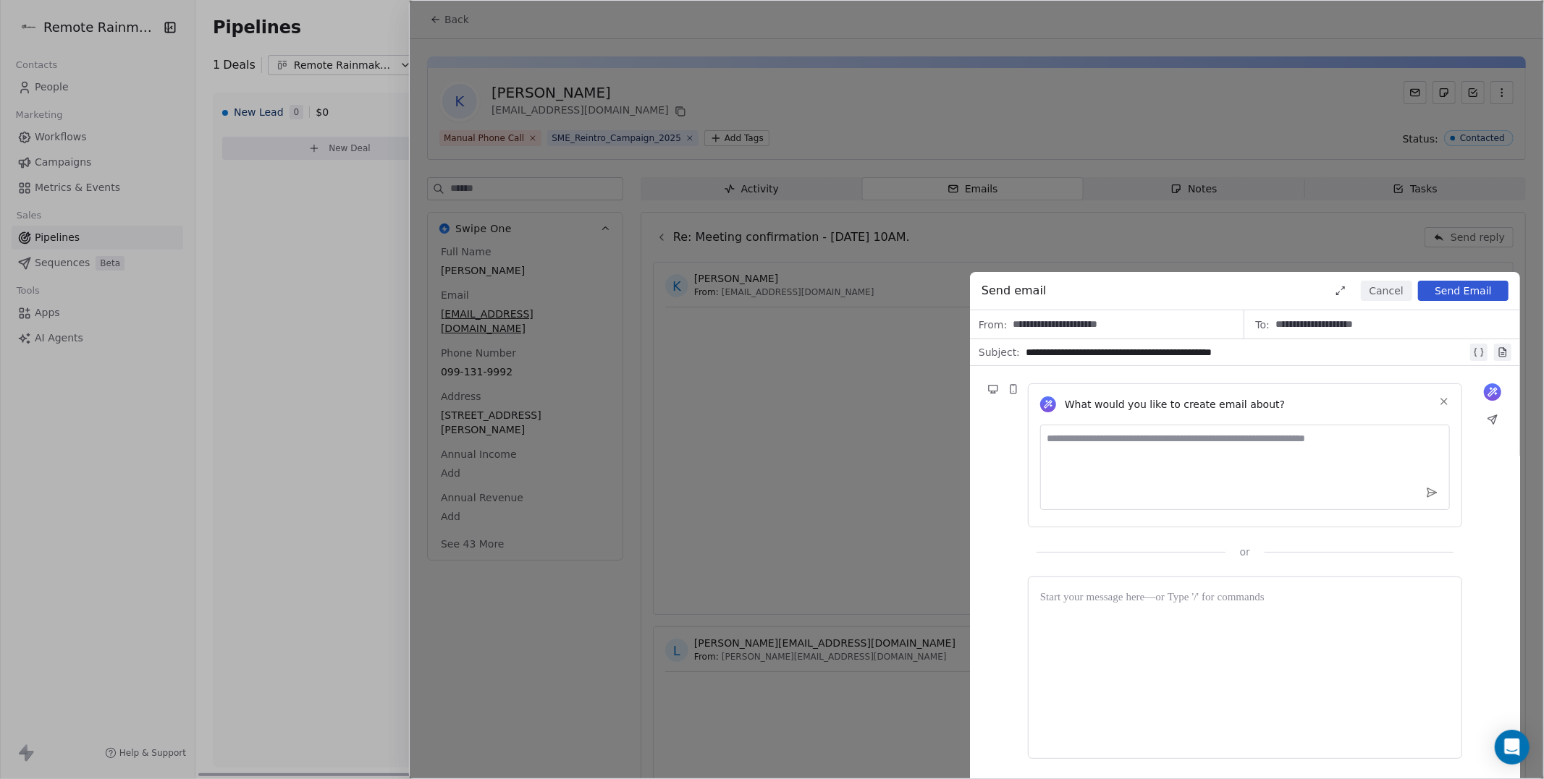
click at [1086, 450] on textarea at bounding box center [1245, 467] width 410 height 85
paste textarea "**********"
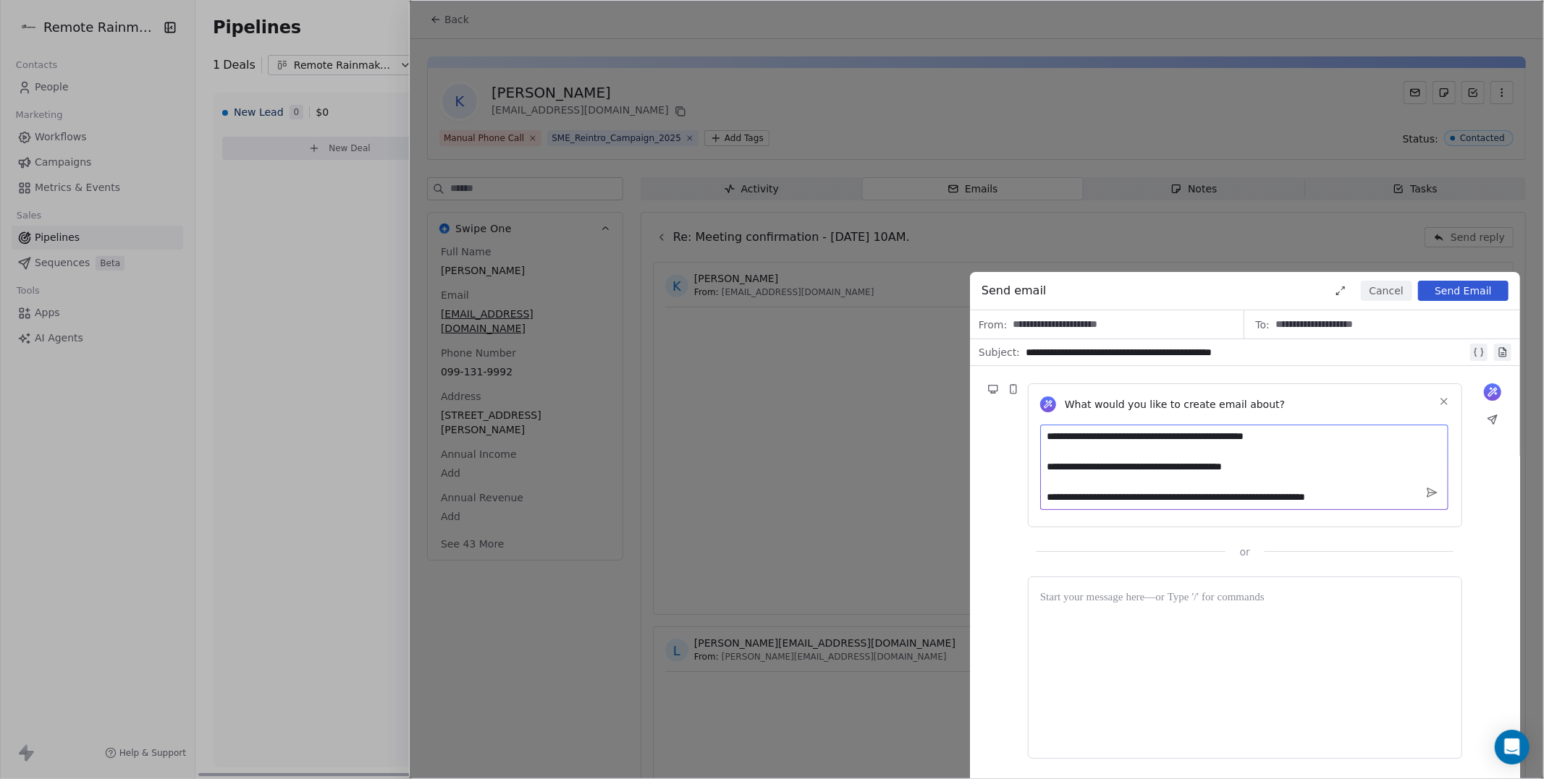
scroll to position [35, 0]
click at [1181, 450] on textarea "**********" at bounding box center [1244, 467] width 408 height 85
type textarea "**********"
click at [1429, 489] on icon at bounding box center [1431, 492] width 13 height 13
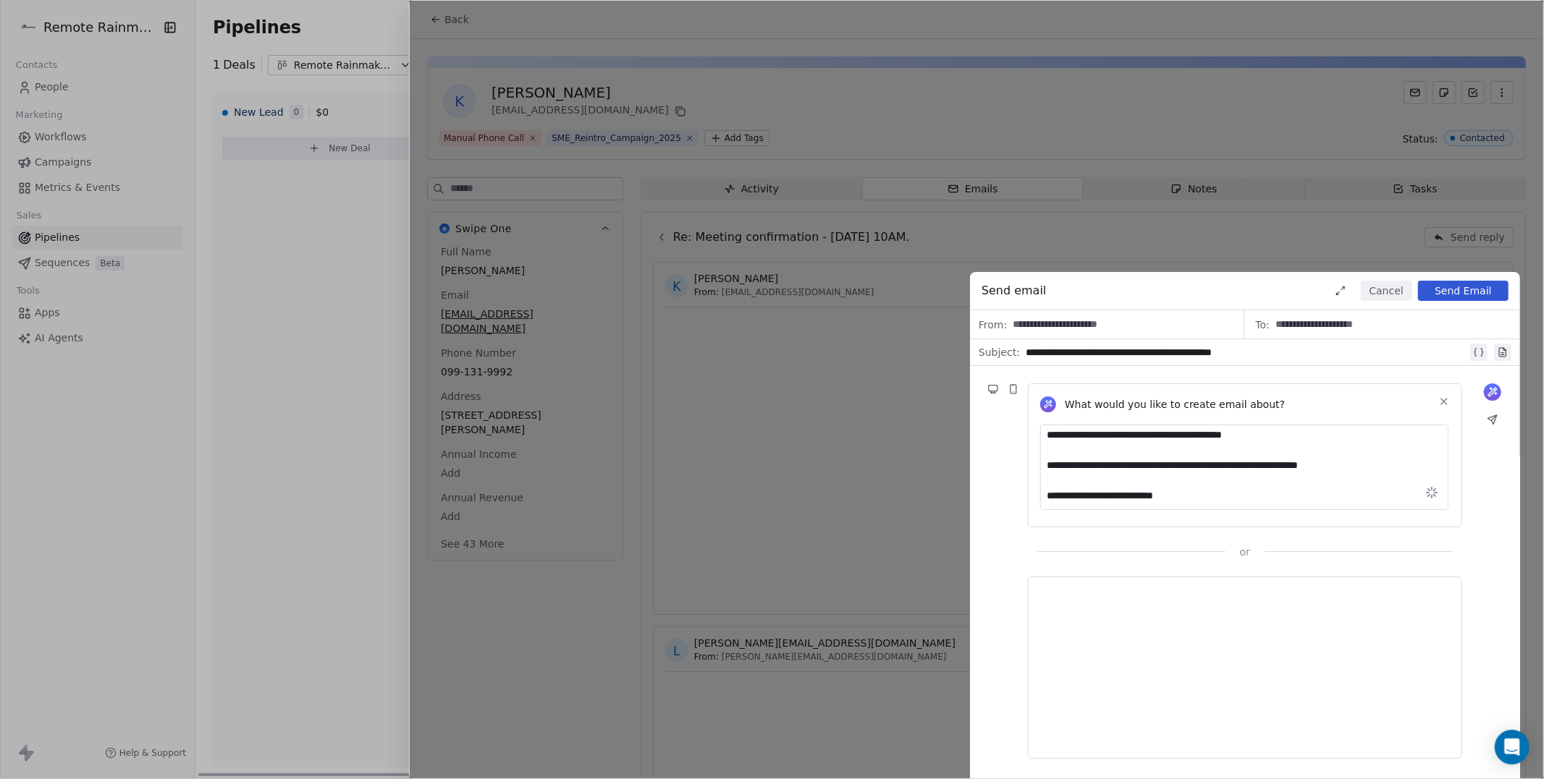
click at [1133, 646] on div at bounding box center [1245, 668] width 410 height 158
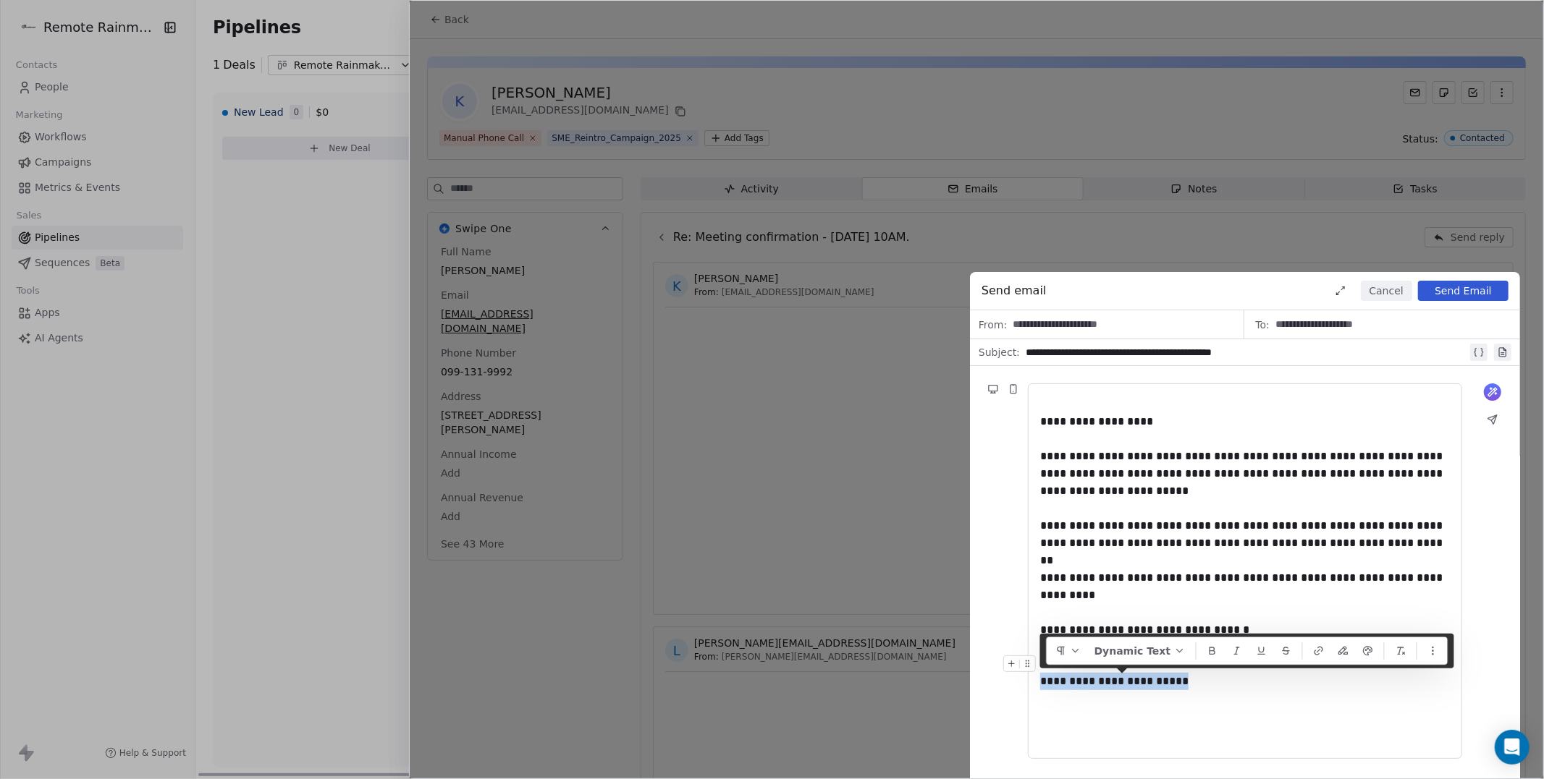
drag, startPoint x: 1213, startPoint y: 686, endPoint x: 1044, endPoint y: 685, distance: 168.6
click at [1044, 685] on div "**********" at bounding box center [1245, 673] width 410 height 35
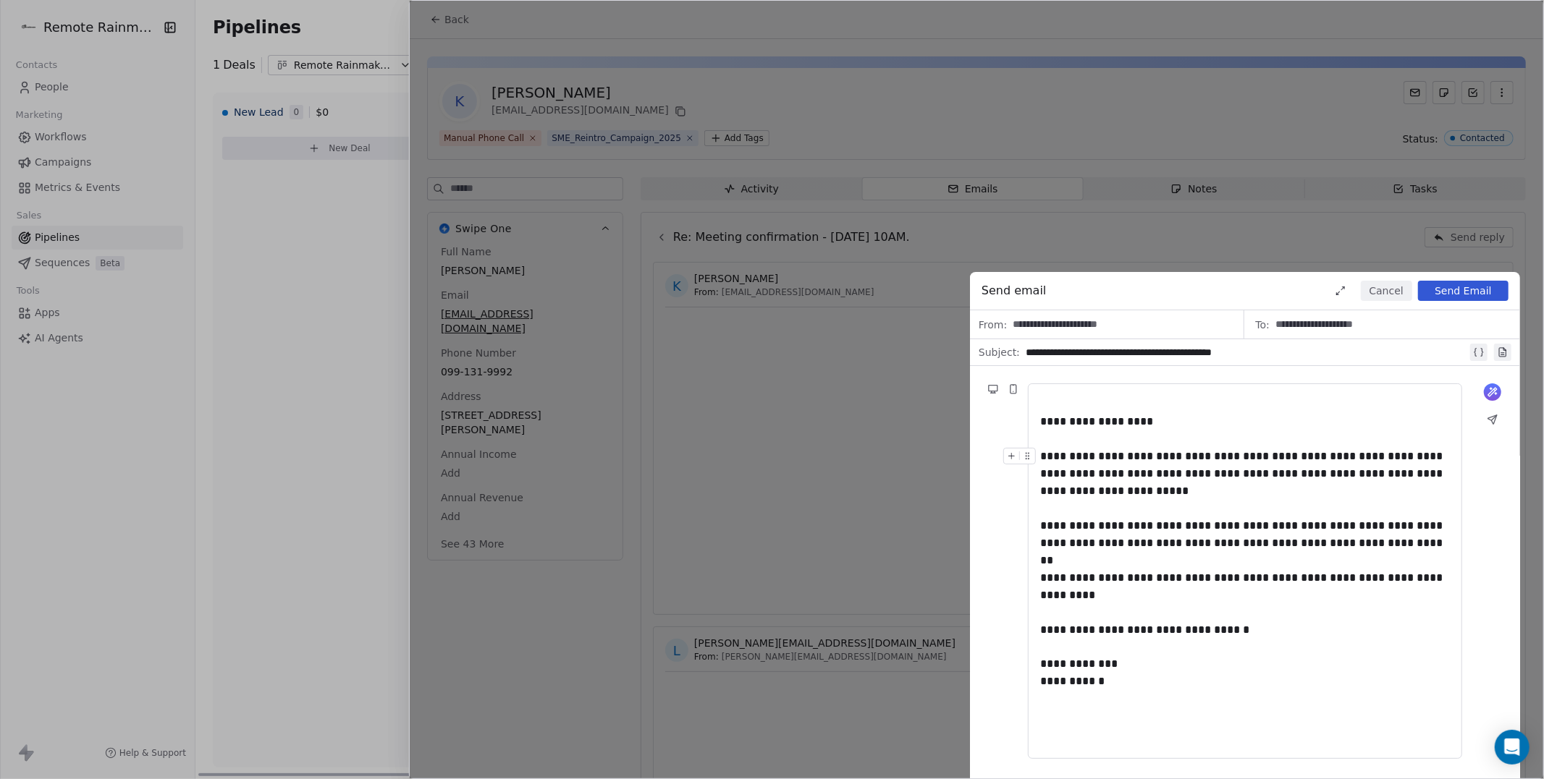
click at [1259, 494] on div "**********" at bounding box center [1245, 474] width 410 height 52
click at [1492, 422] on icon at bounding box center [1492, 419] width 9 height 9
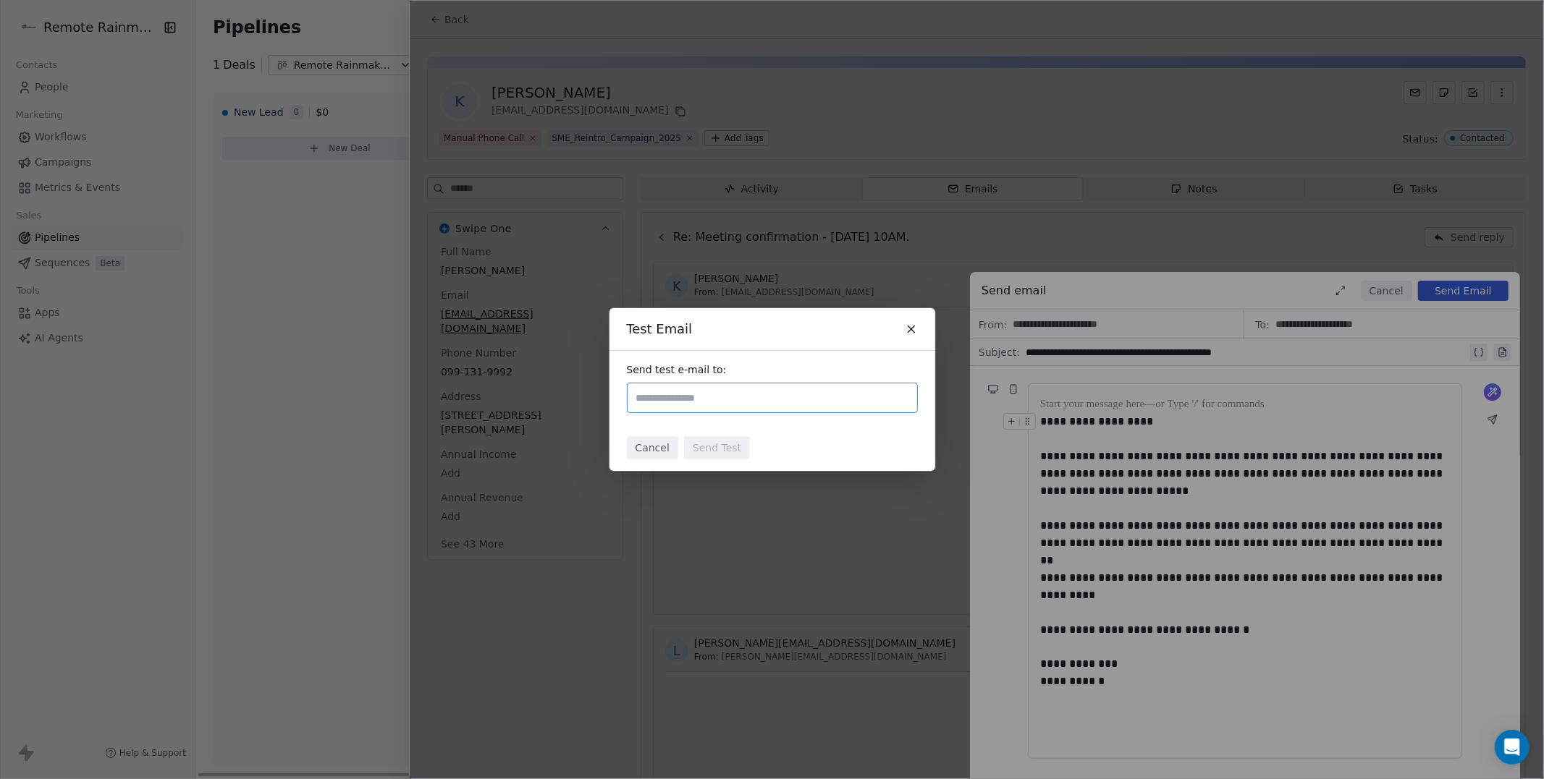
click at [645, 449] on button "Cancel" at bounding box center [652, 447] width 51 height 23
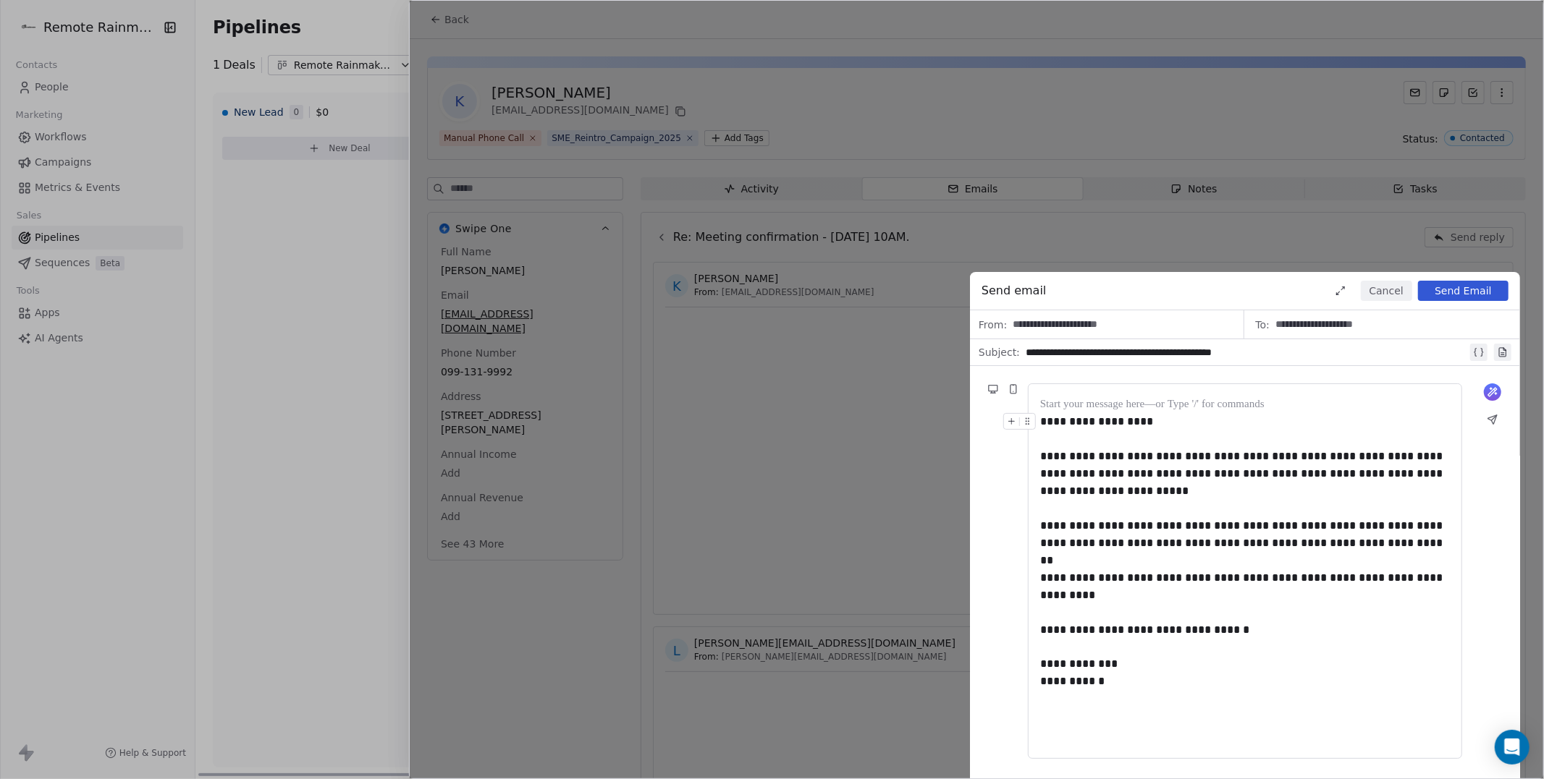
click at [1464, 289] on button "Send Email" at bounding box center [1463, 291] width 90 height 20
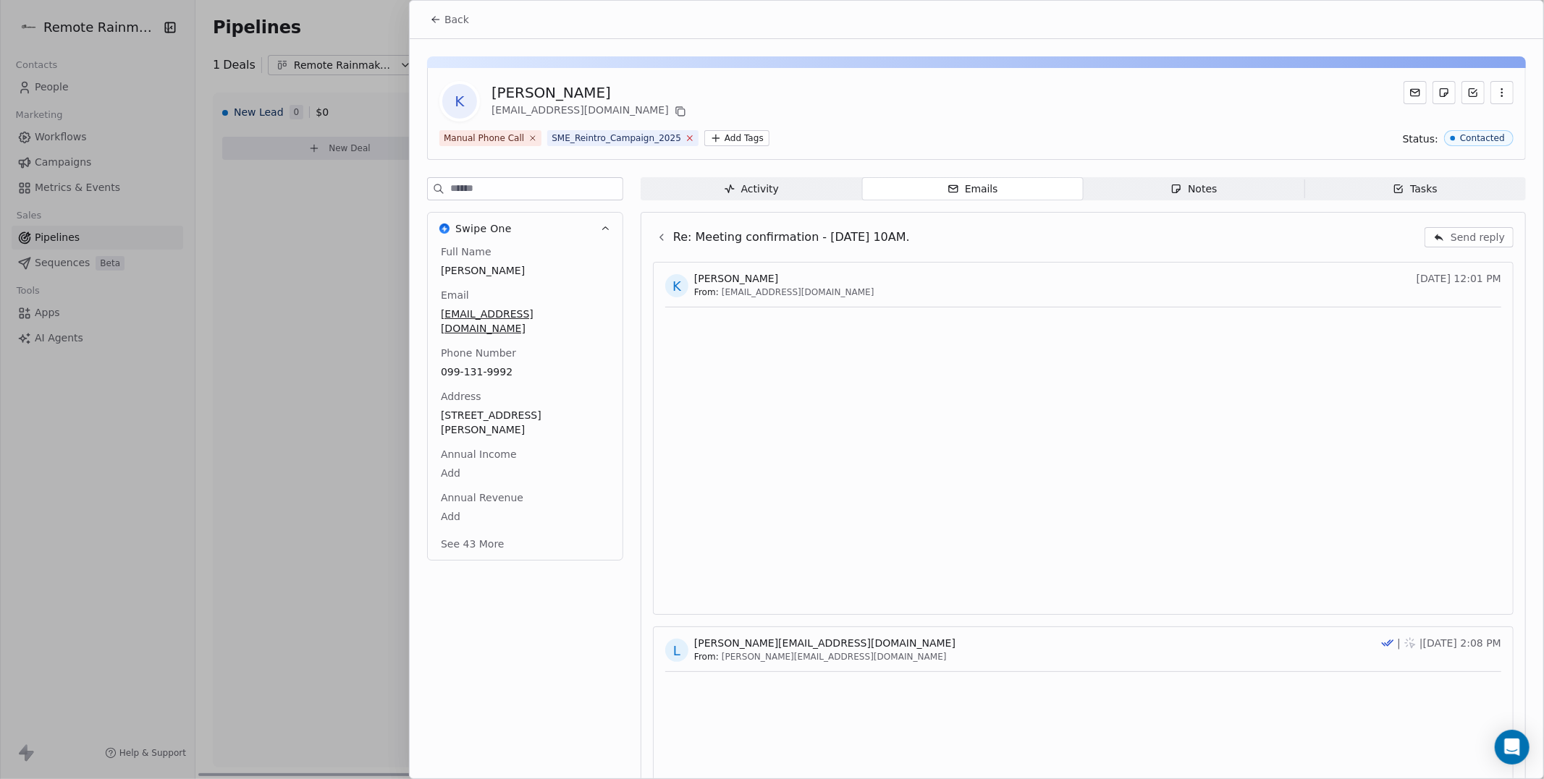
click at [693, 137] on icon at bounding box center [690, 138] width 5 height 5
click at [452, 17] on span "Back" at bounding box center [456, 19] width 25 height 14
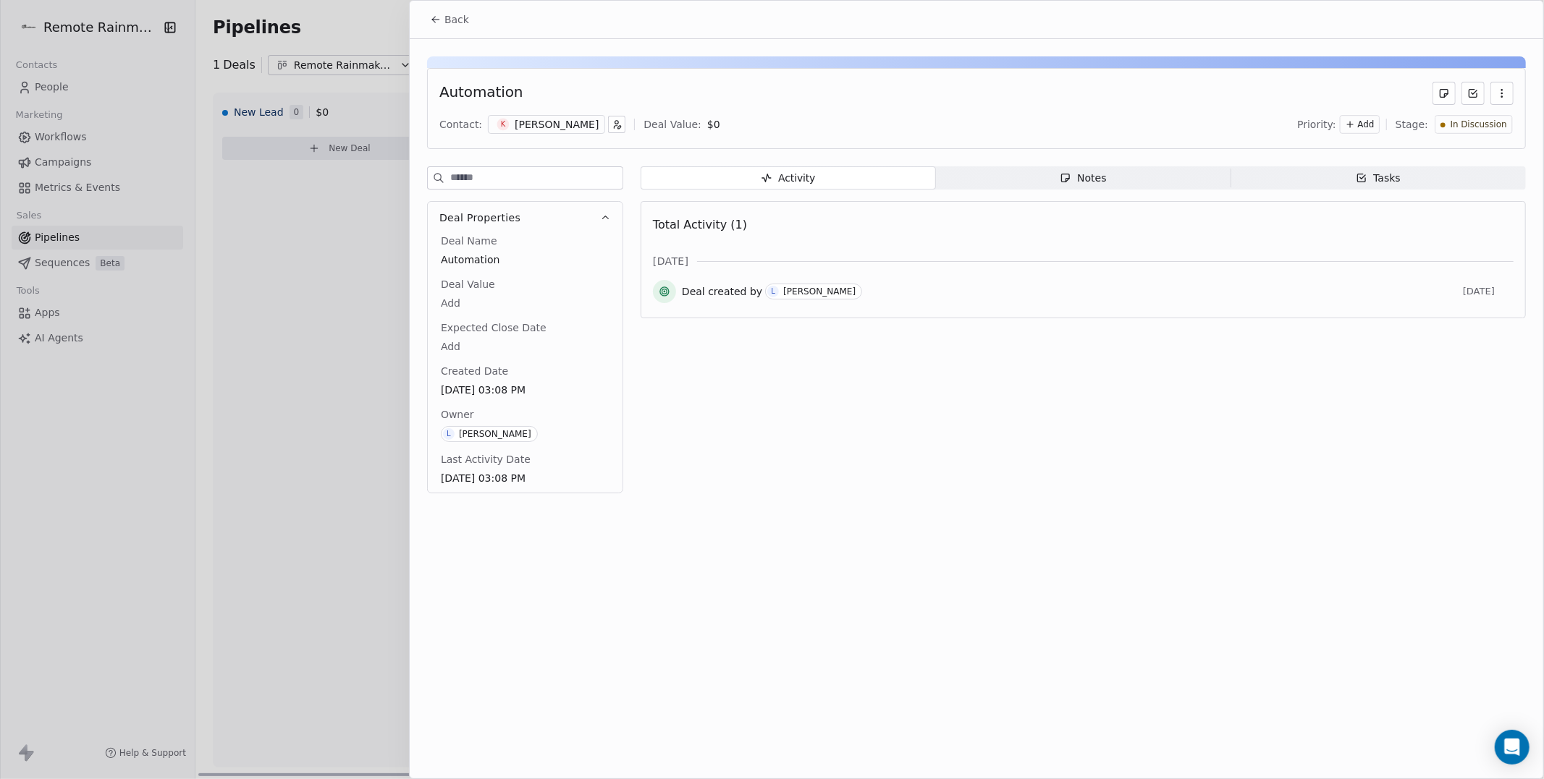
drag, startPoint x: 248, startPoint y: 484, endPoint x: 258, endPoint y: 484, distance: 10.1
click at [250, 484] on div at bounding box center [772, 389] width 1544 height 779
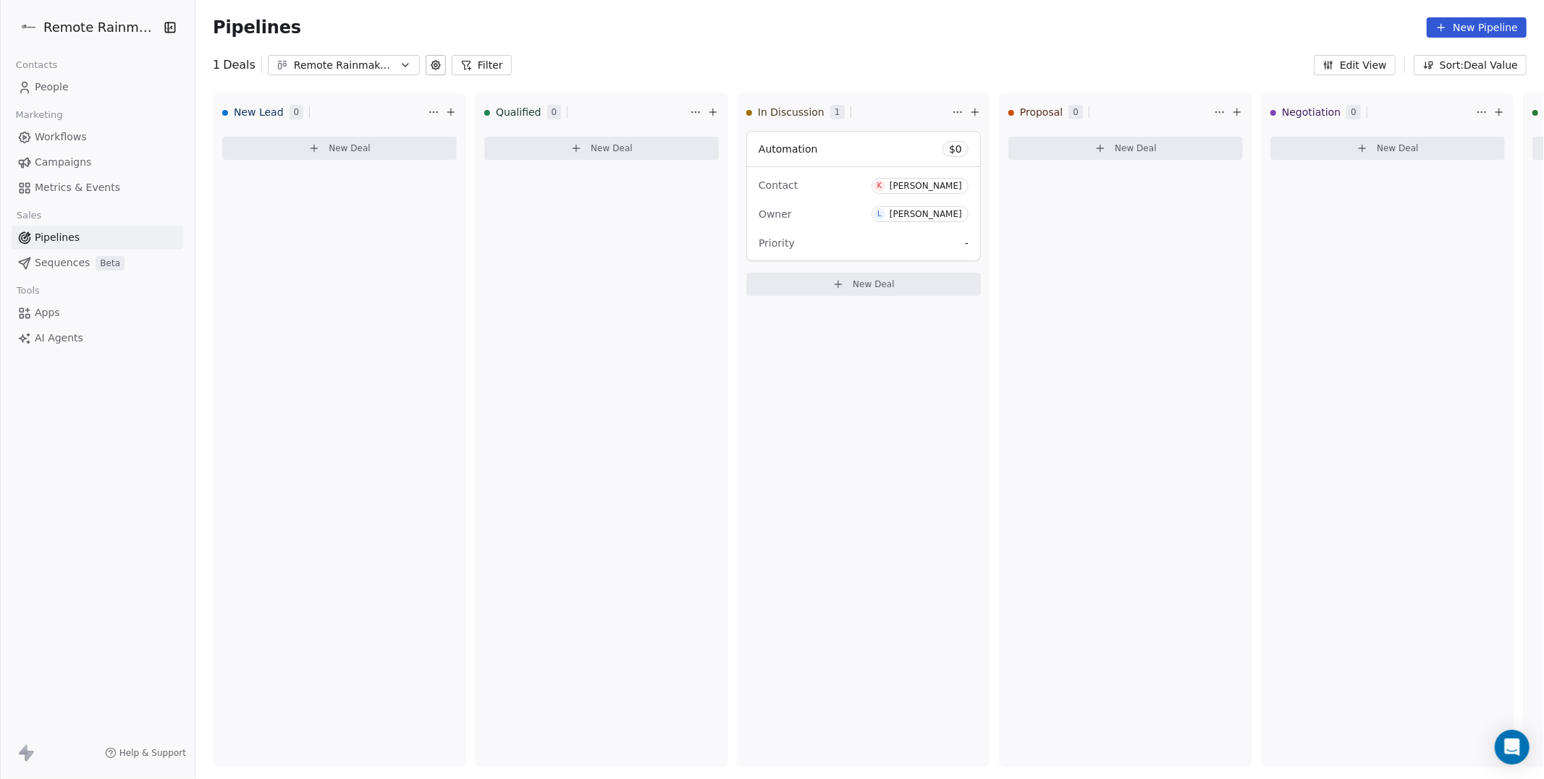
click at [62, 85] on span "People" at bounding box center [52, 87] width 34 height 15
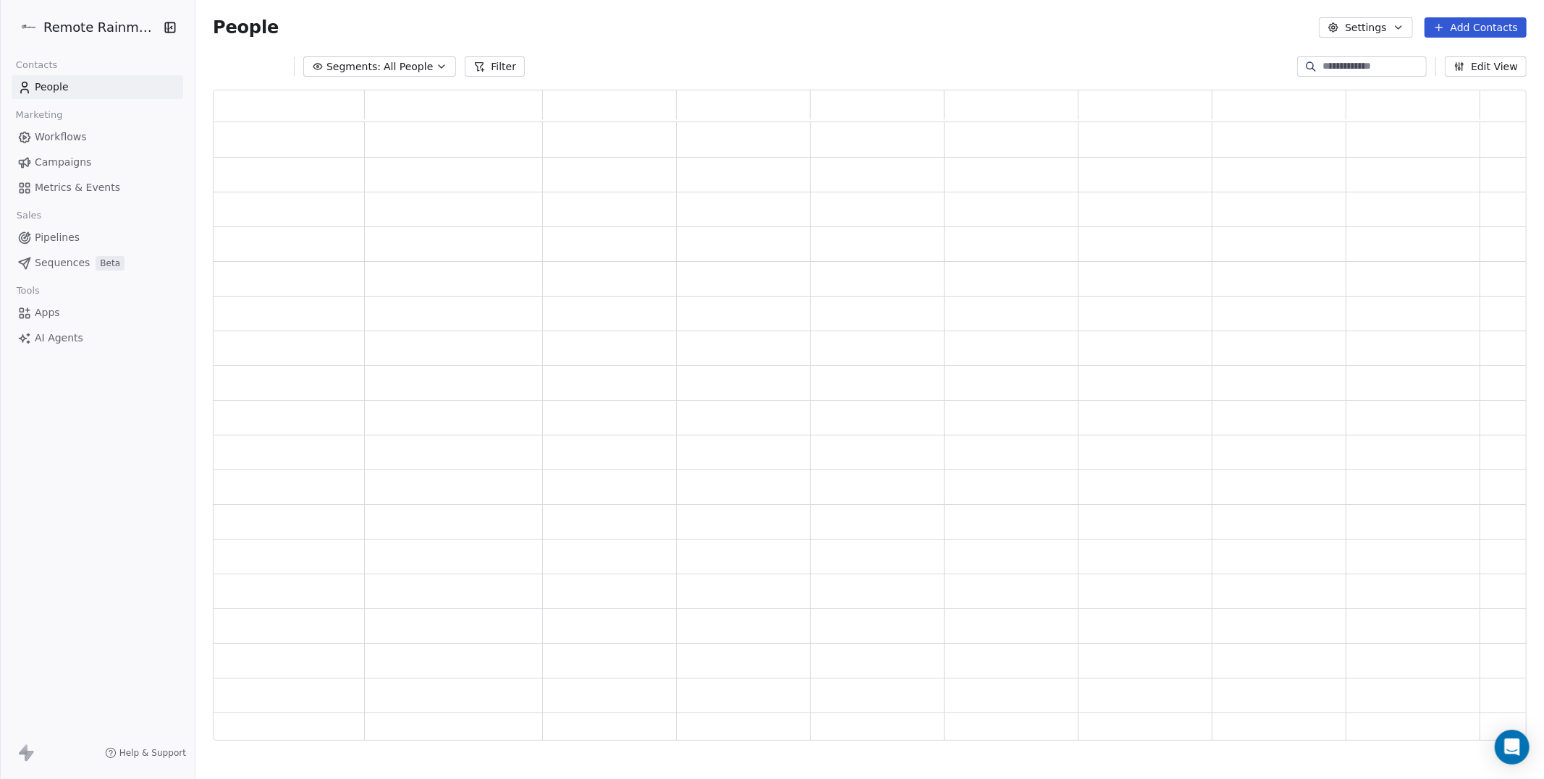
scroll to position [652, 1314]
